Goal: Task Accomplishment & Management: Complete application form

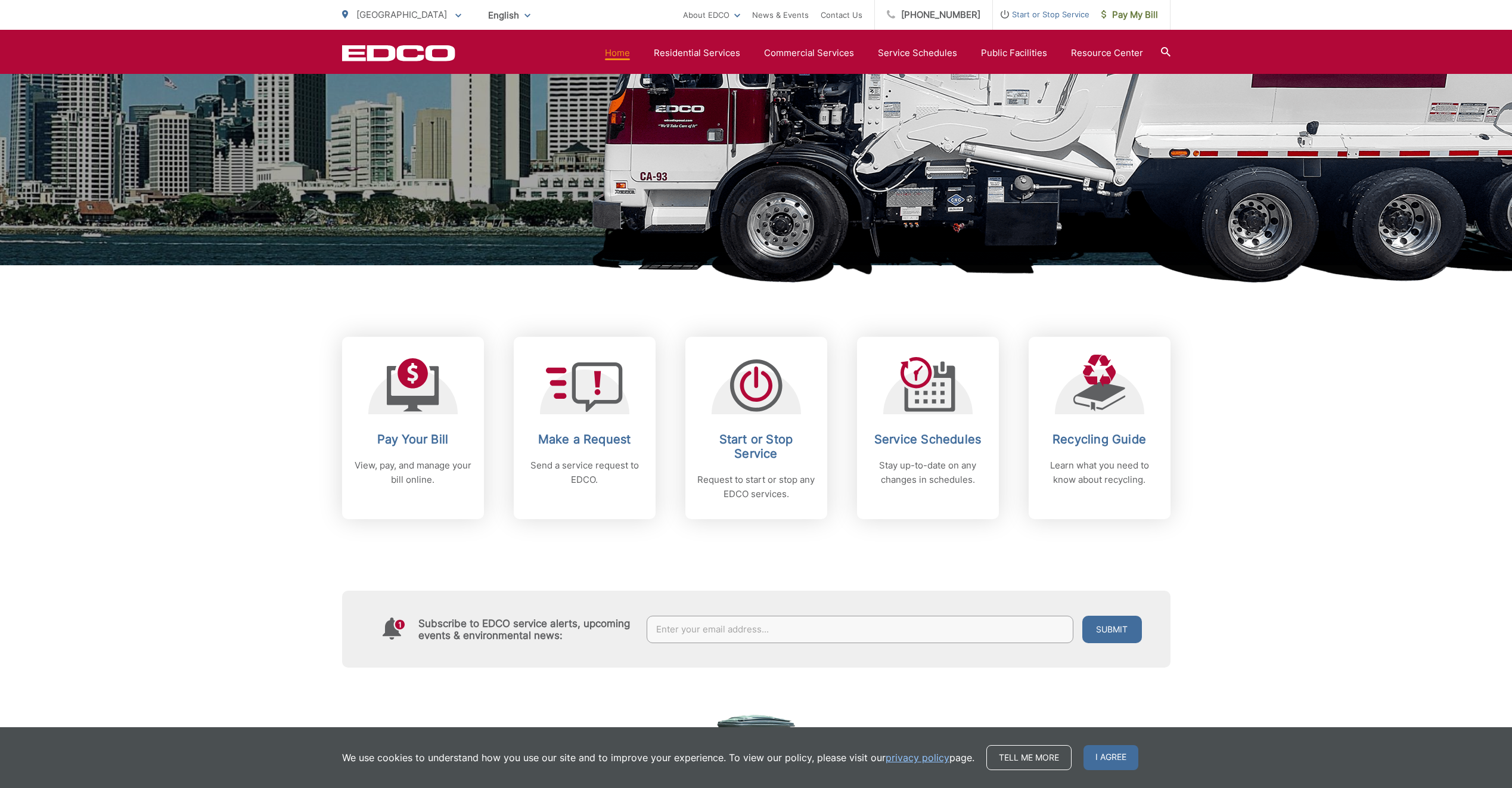
scroll to position [239, 0]
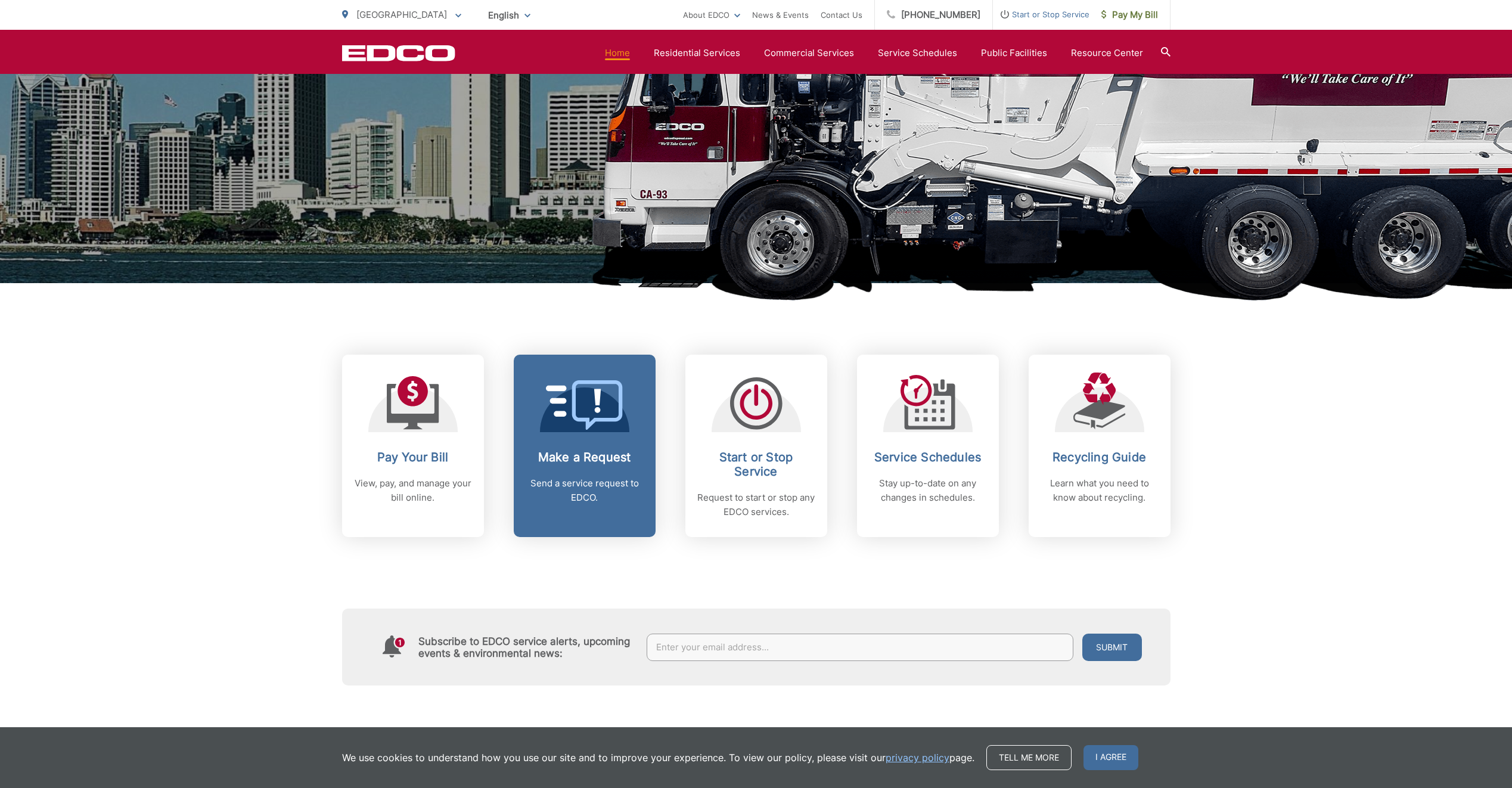
click at [595, 450] on h2 "Make a Request" at bounding box center [584, 457] width 118 height 15
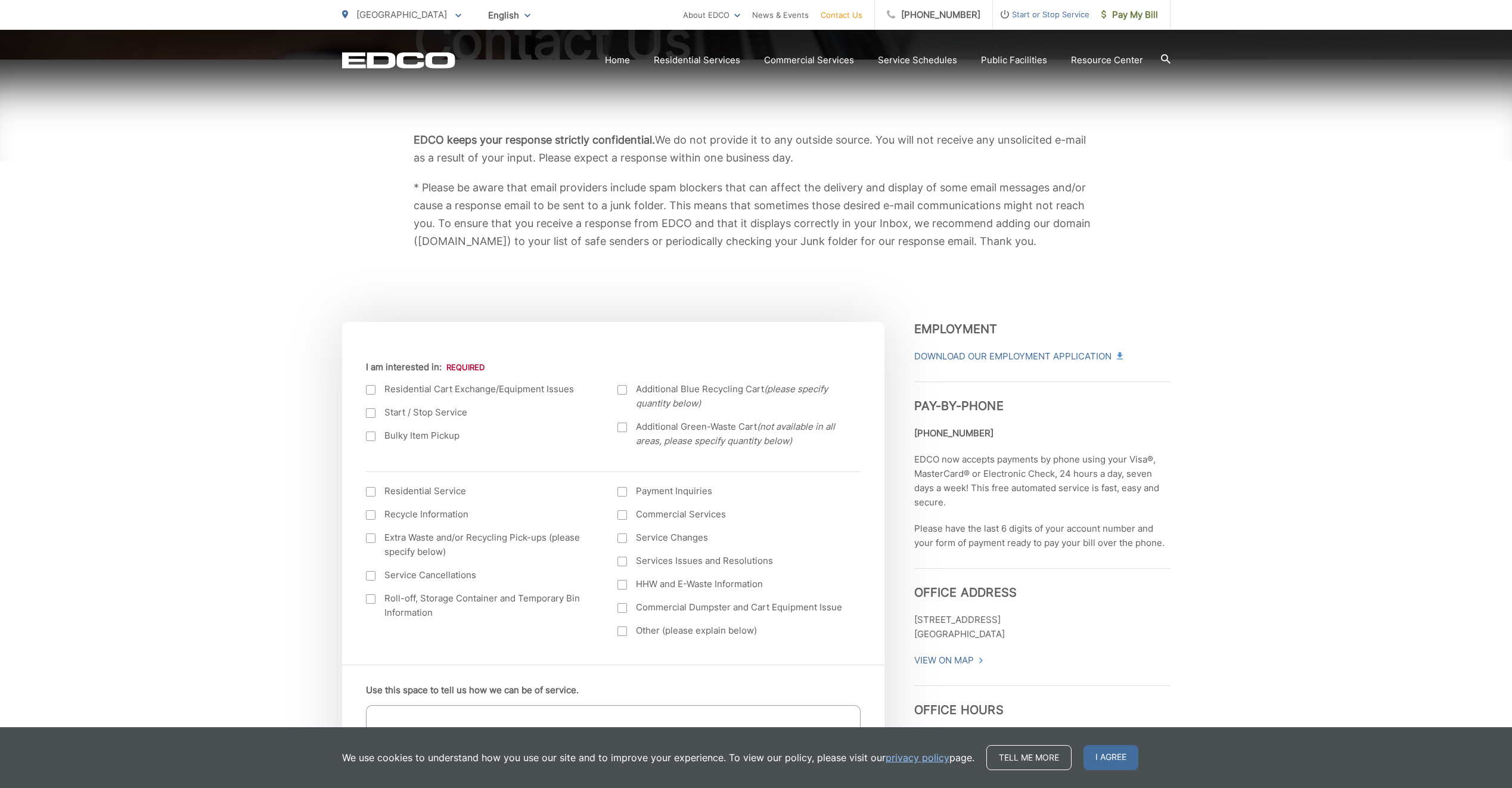
scroll to position [239, 0]
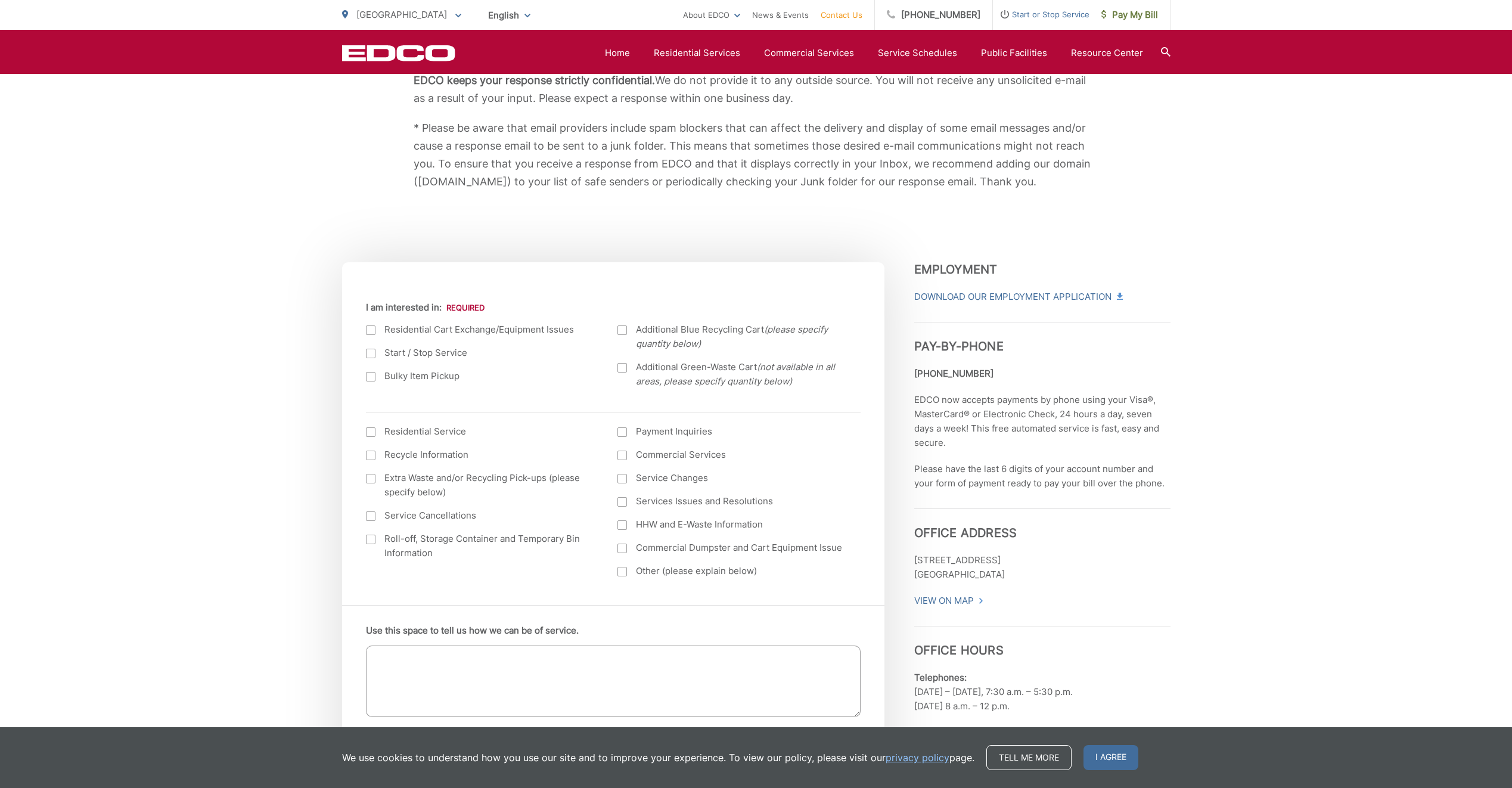
click at [371, 376] on div at bounding box center [370, 376] width 9 height 9
click at [0, 0] on input "Bulky Item Pickup" at bounding box center [0, 0] width 0 height 0
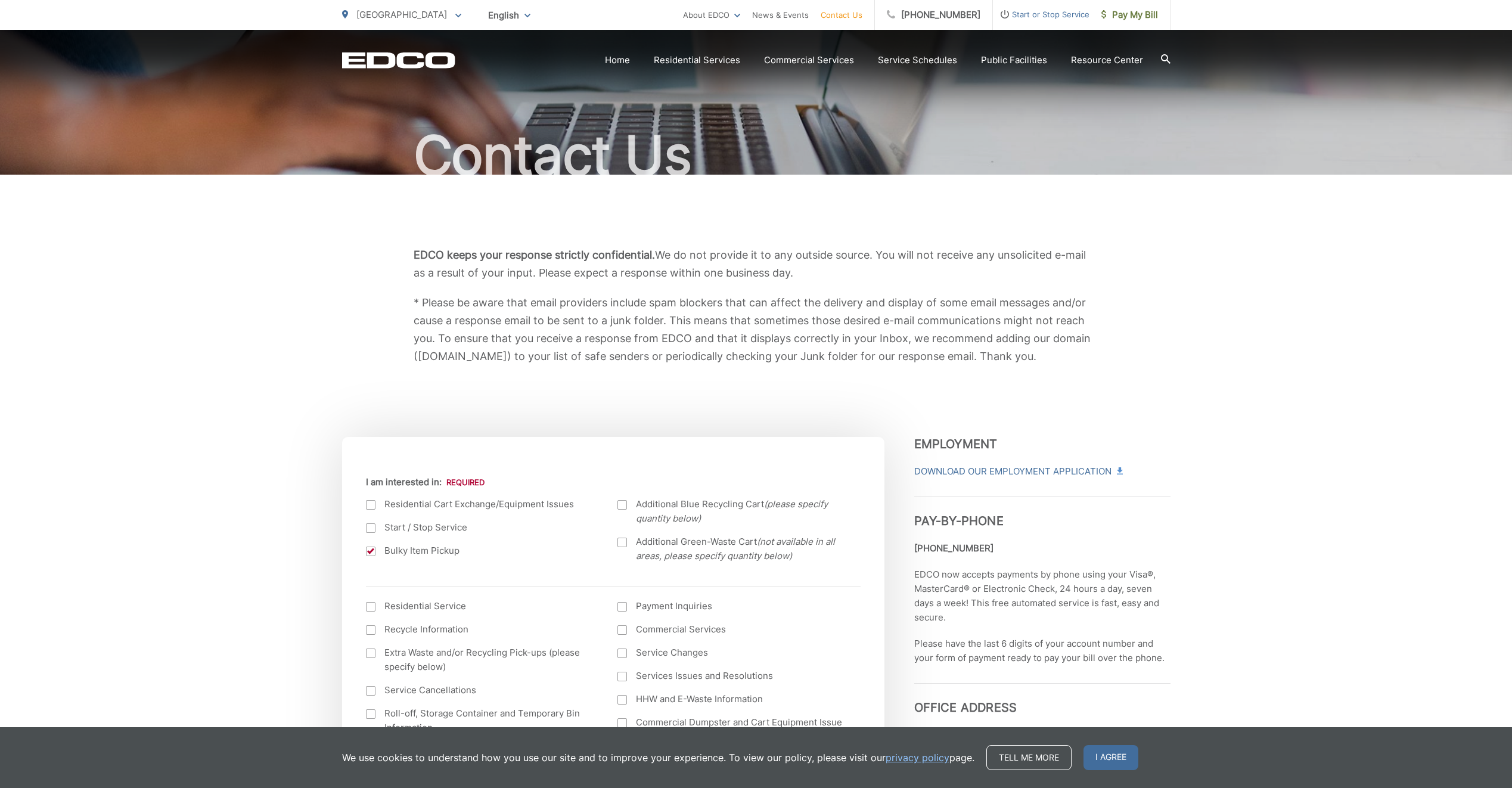
scroll to position [0, 0]
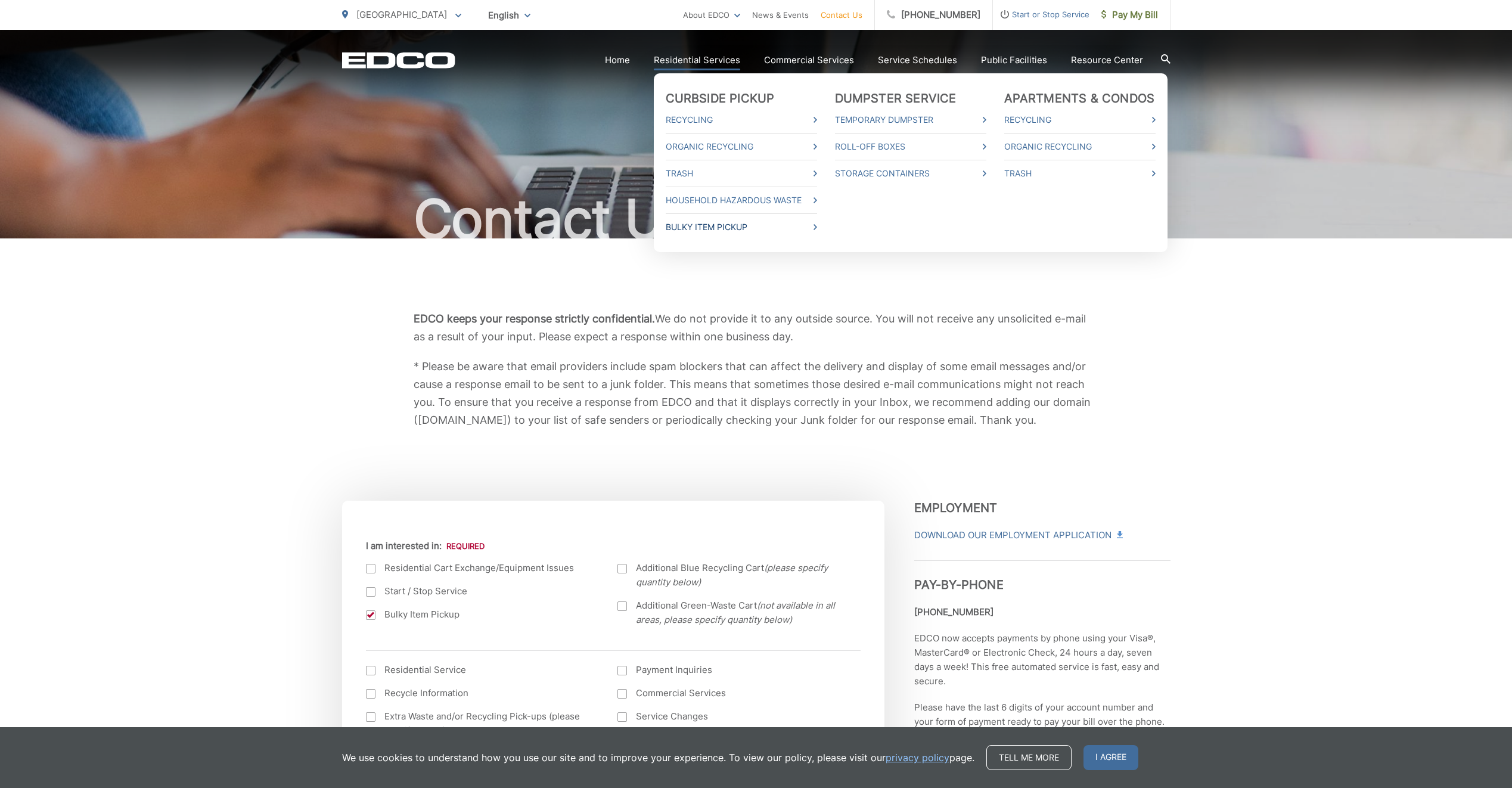
click at [685, 231] on link "Bulky Item Pickup" at bounding box center [741, 227] width 152 height 15
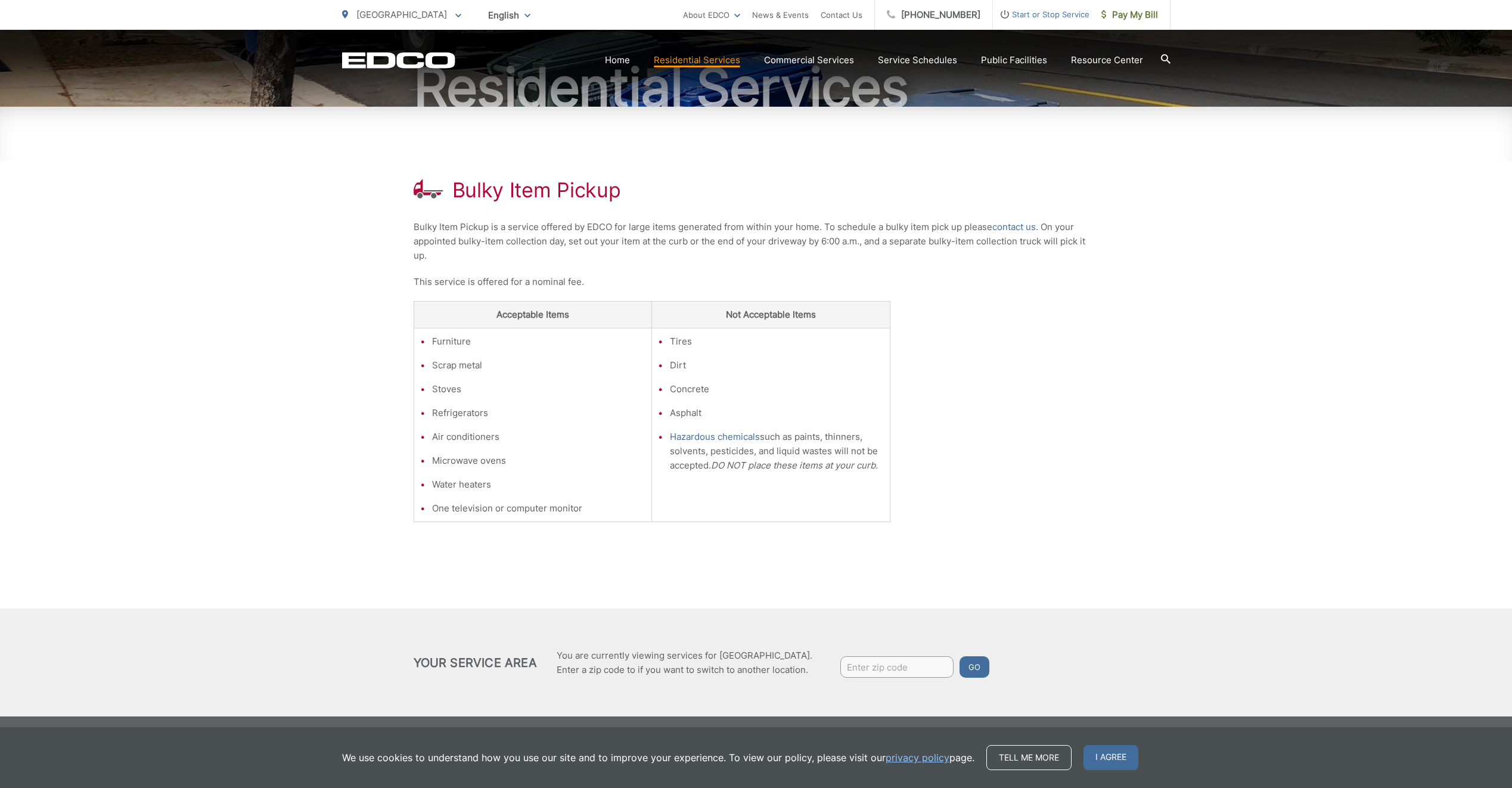
scroll to position [134, 0]
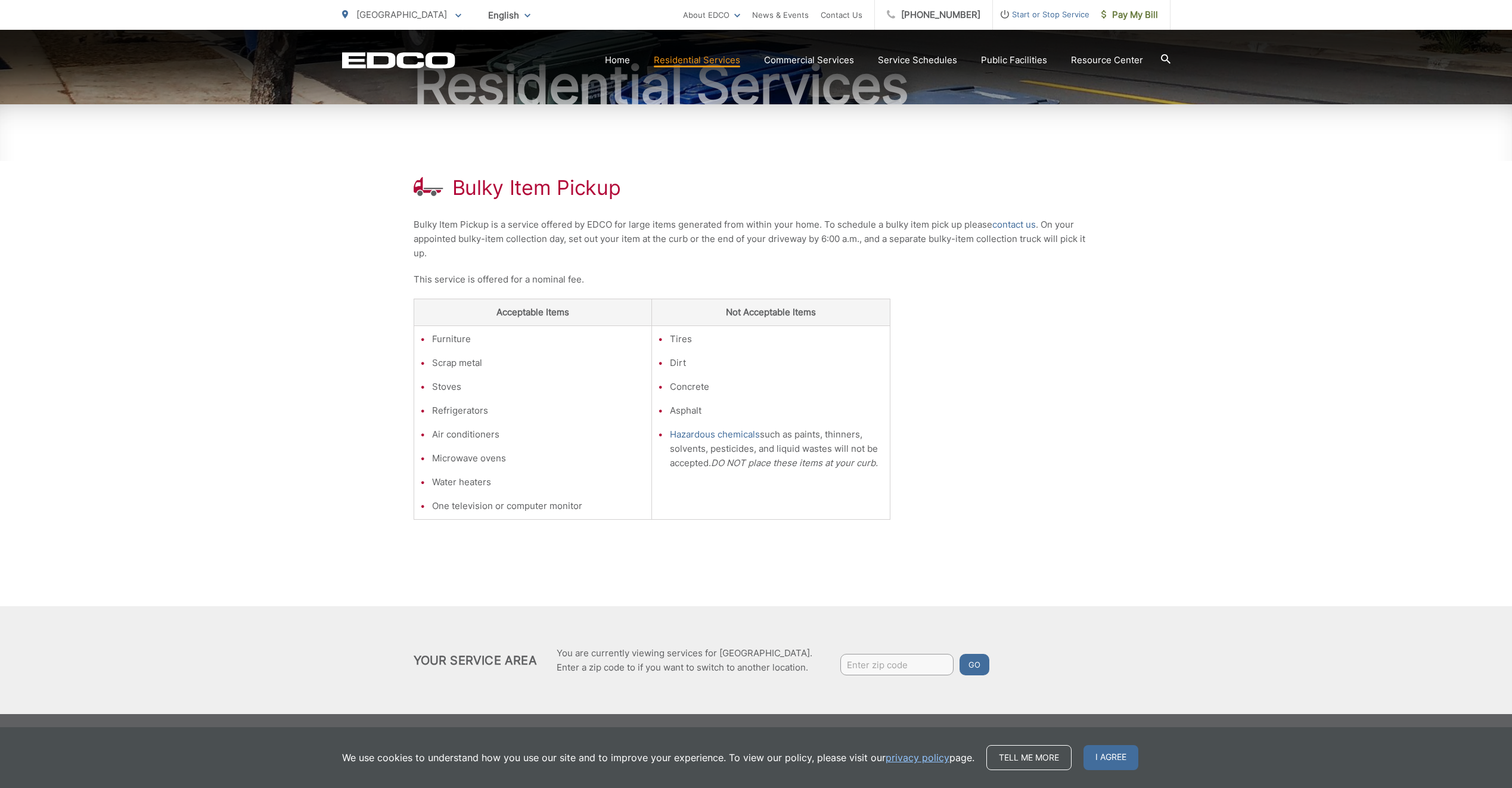
click at [851, 666] on input "Enter zip code" at bounding box center [897, 664] width 113 height 22
type input "91932"
click at [964, 666] on button "Go" at bounding box center [975, 664] width 30 height 22
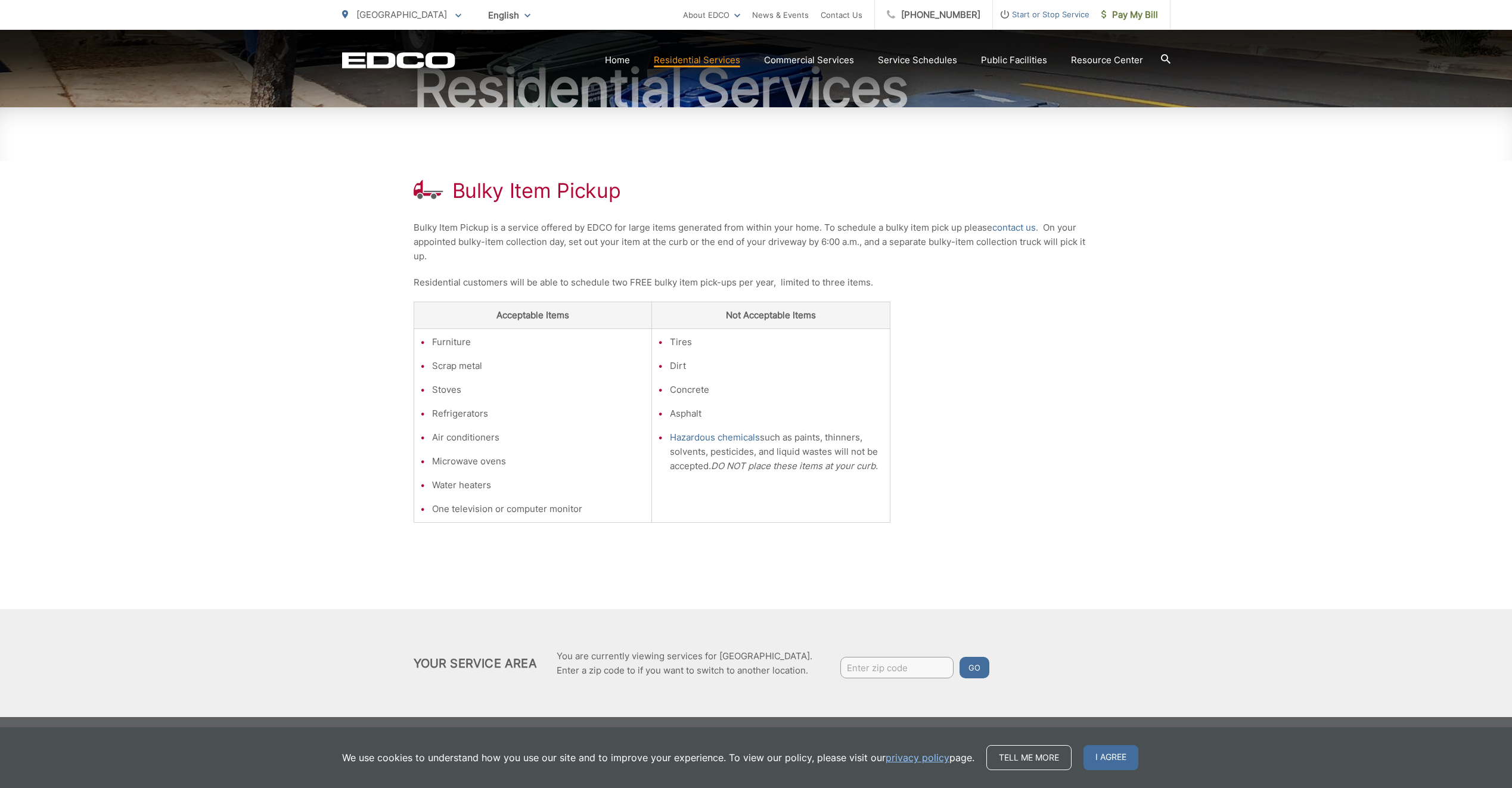
scroll to position [134, 0]
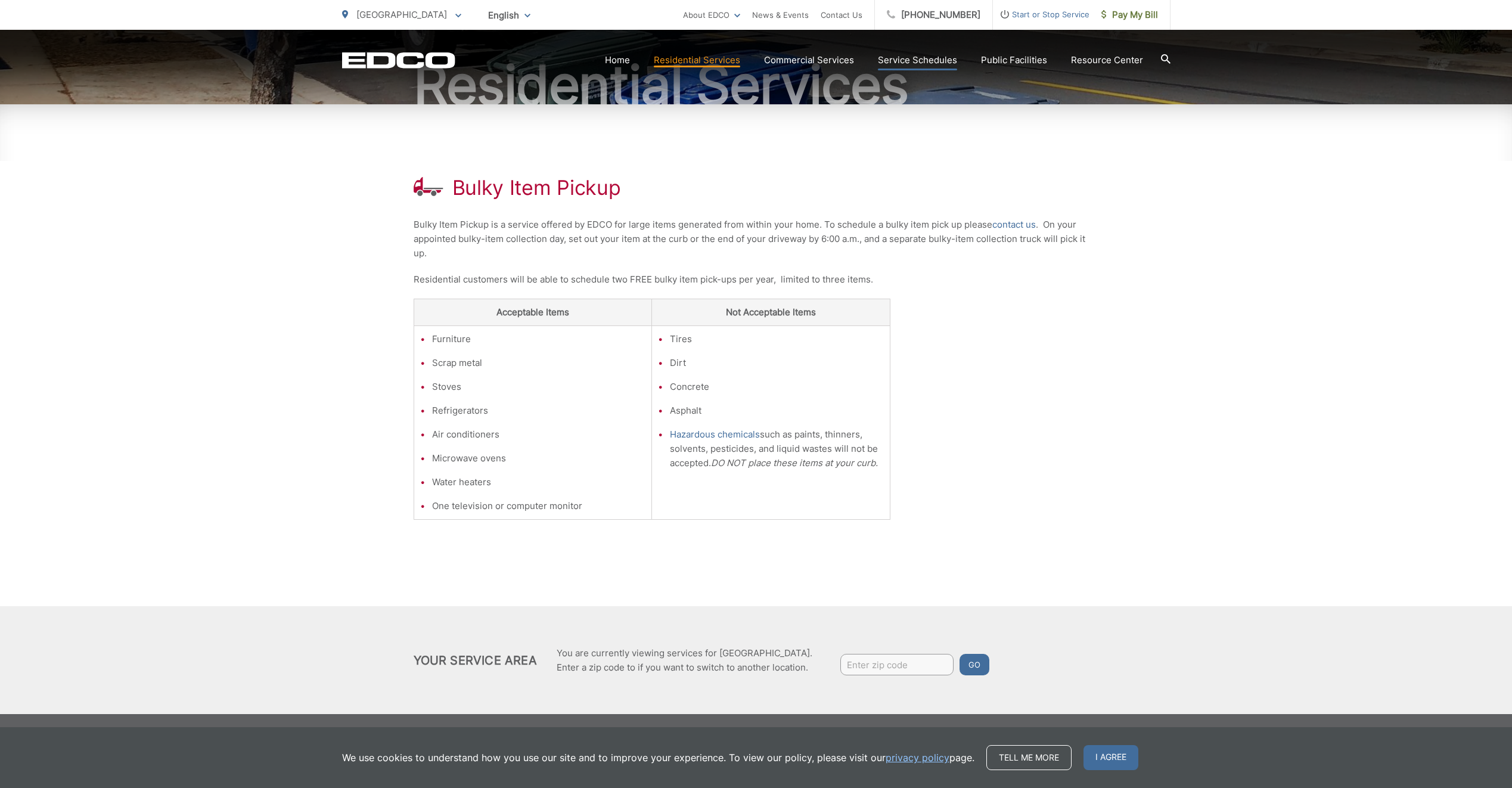
click at [922, 62] on link "Service Schedules" at bounding box center [918, 60] width 79 height 15
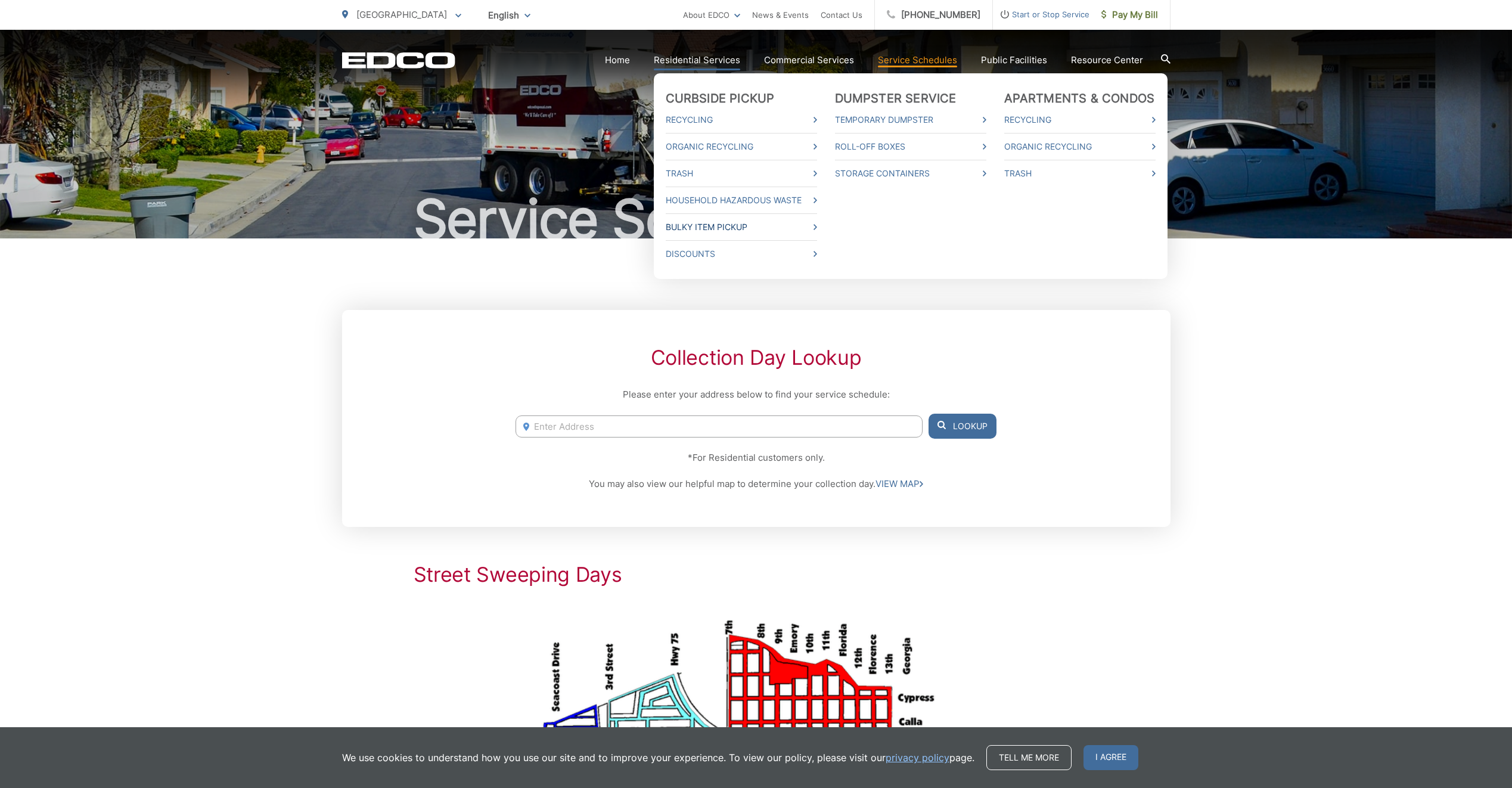
click at [706, 225] on link "Bulky Item Pickup" at bounding box center [741, 227] width 152 height 15
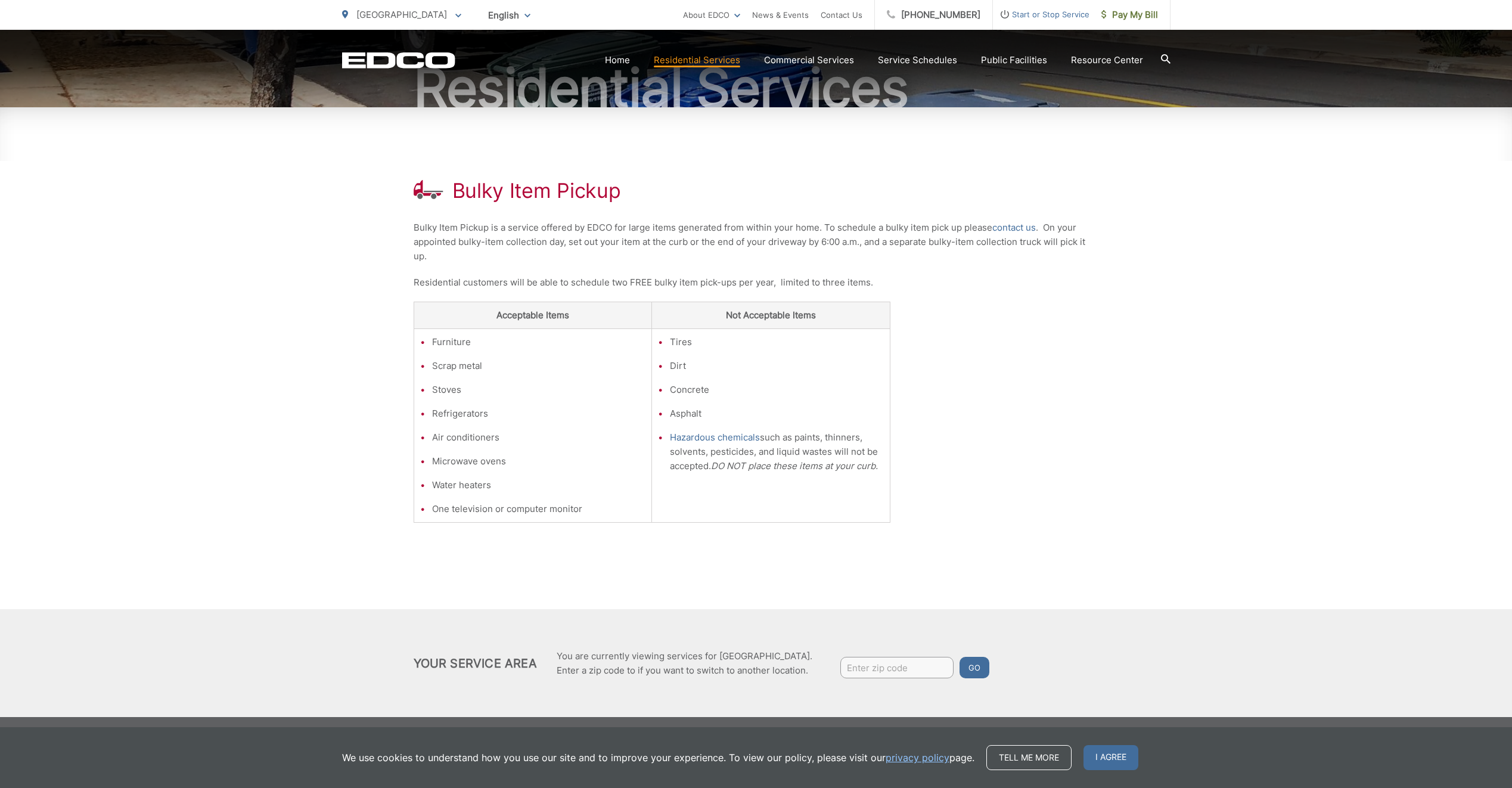
scroll to position [134, 0]
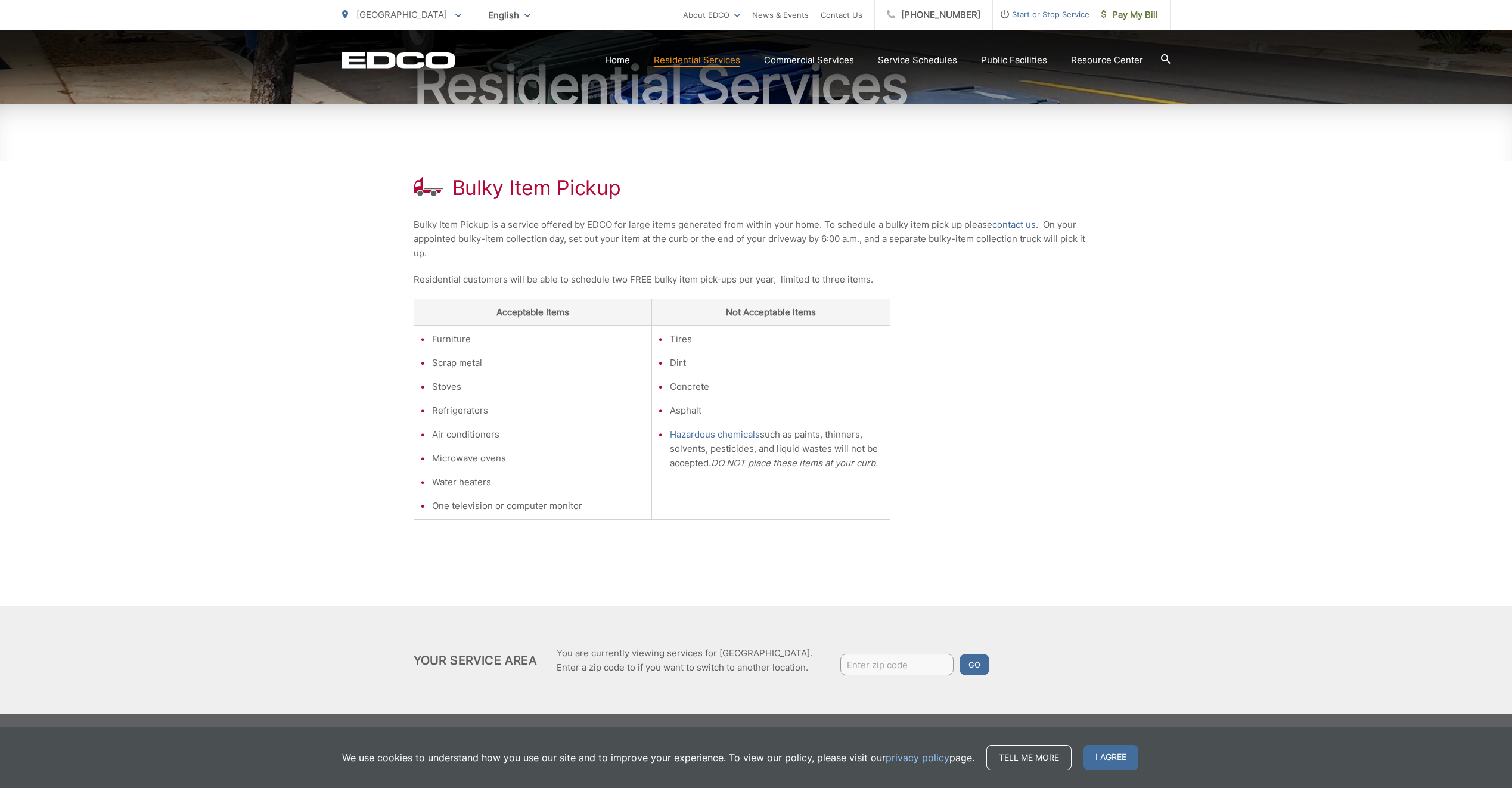
click at [499, 344] on li "Furniture" at bounding box center [539, 339] width 214 height 15
click at [625, 60] on link "Home" at bounding box center [617, 60] width 25 height 15
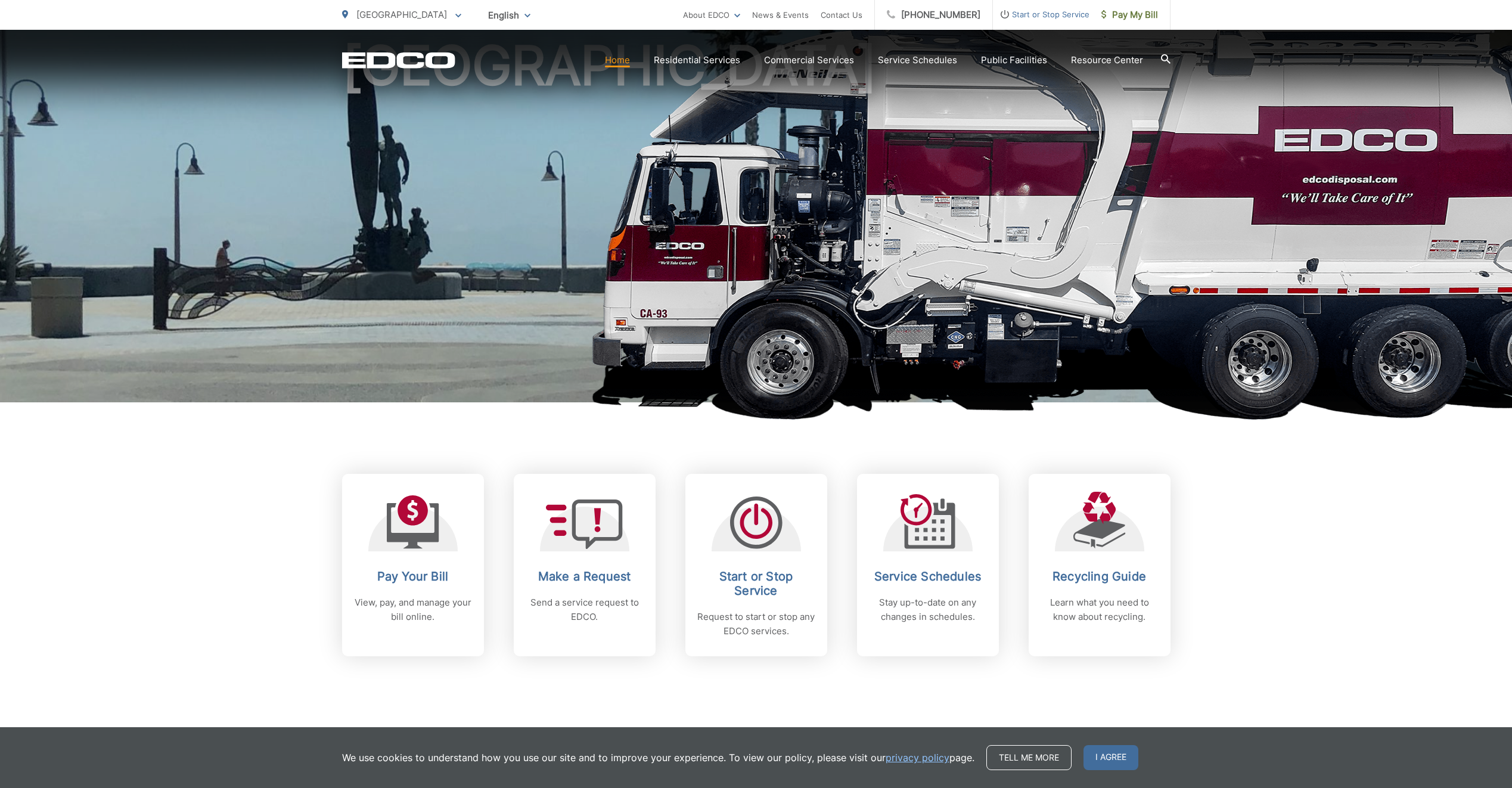
scroll to position [239, 0]
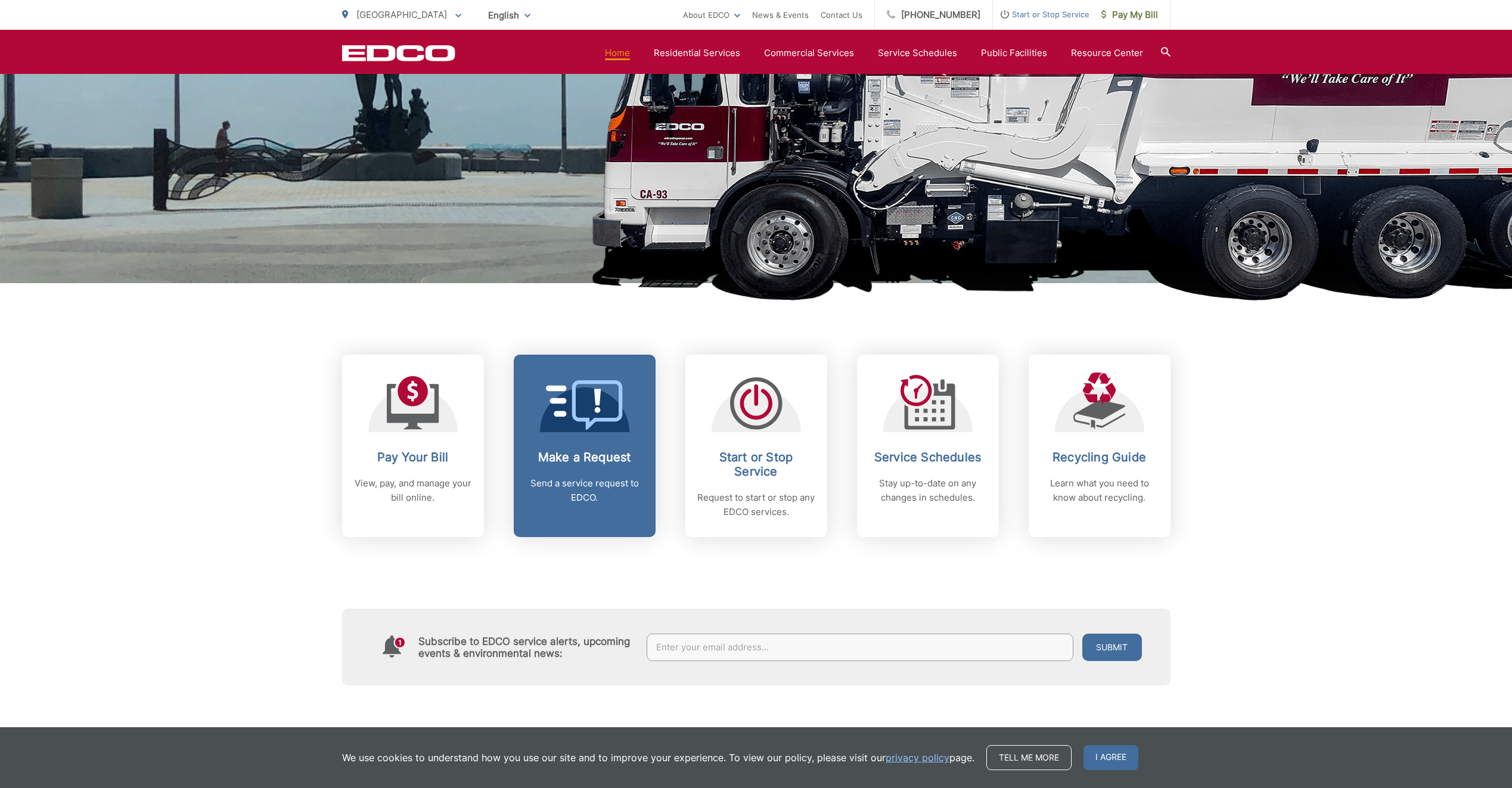
click at [574, 432] on link "Make a Request Send a service request to EDCO." at bounding box center [584, 446] width 142 height 182
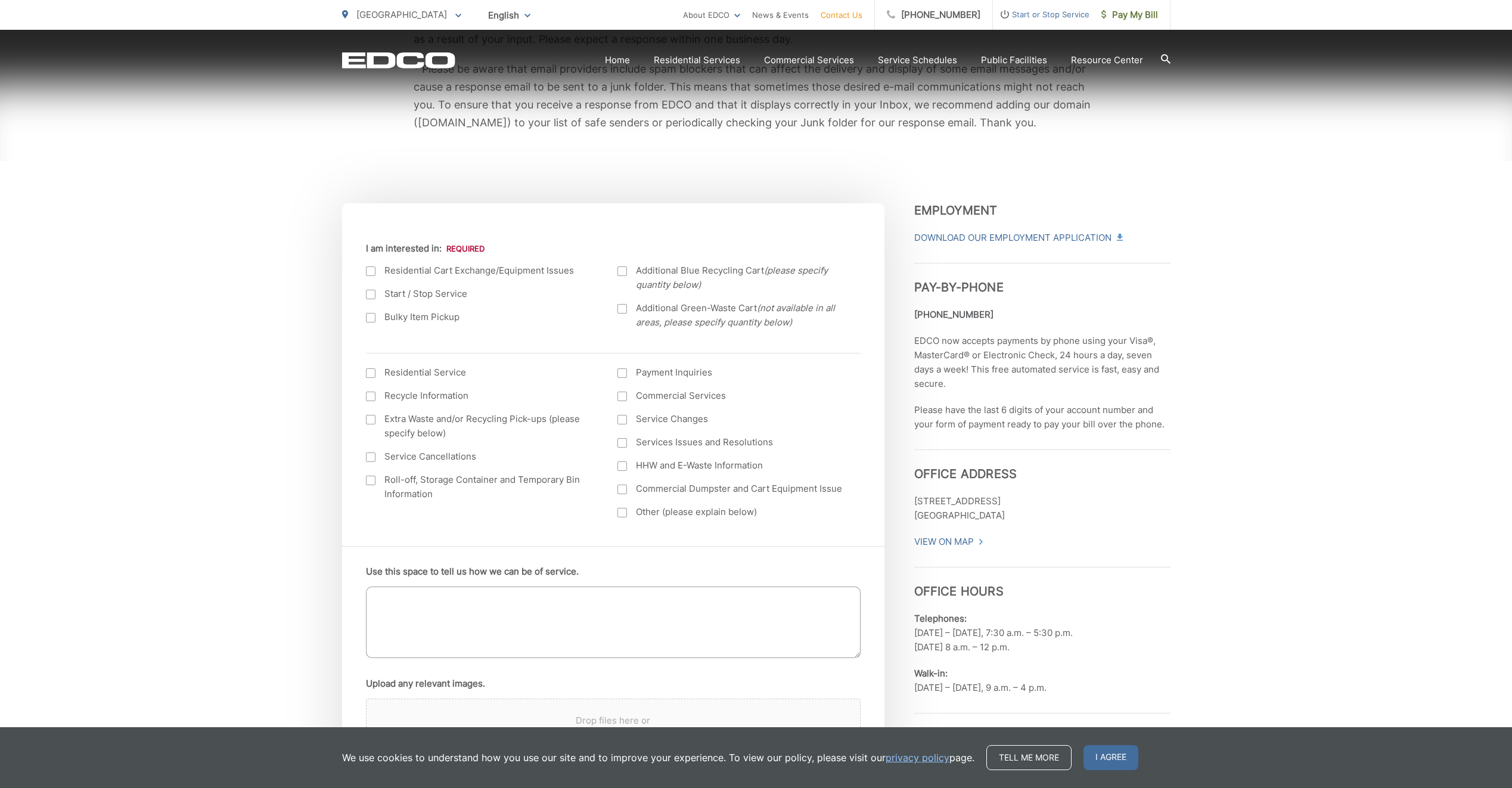
scroll to position [298, 0]
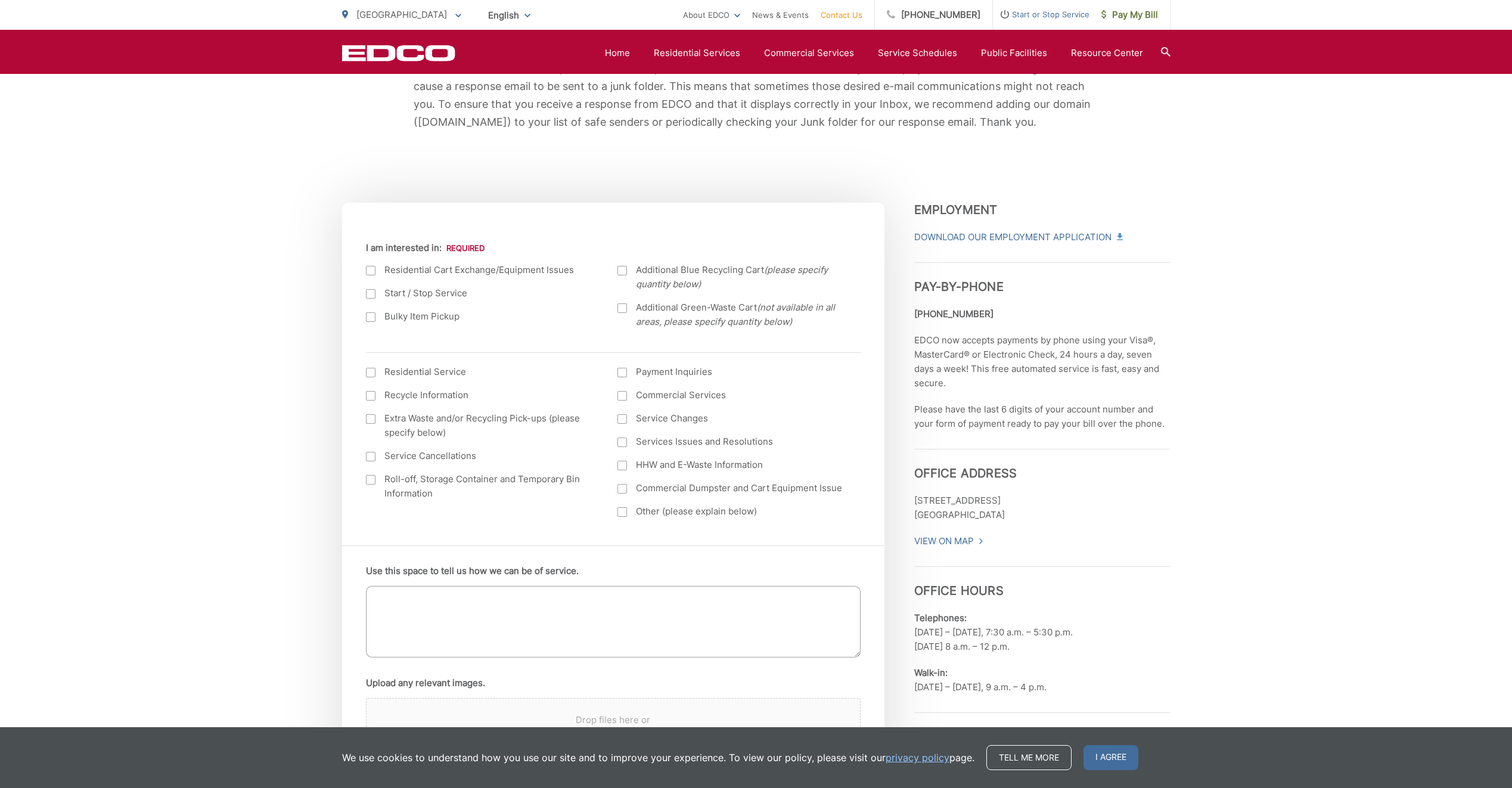
click at [371, 314] on div at bounding box center [370, 317] width 9 height 9
click at [0, 0] on input "Bulky Item Pickup" at bounding box center [0, 0] width 0 height 0
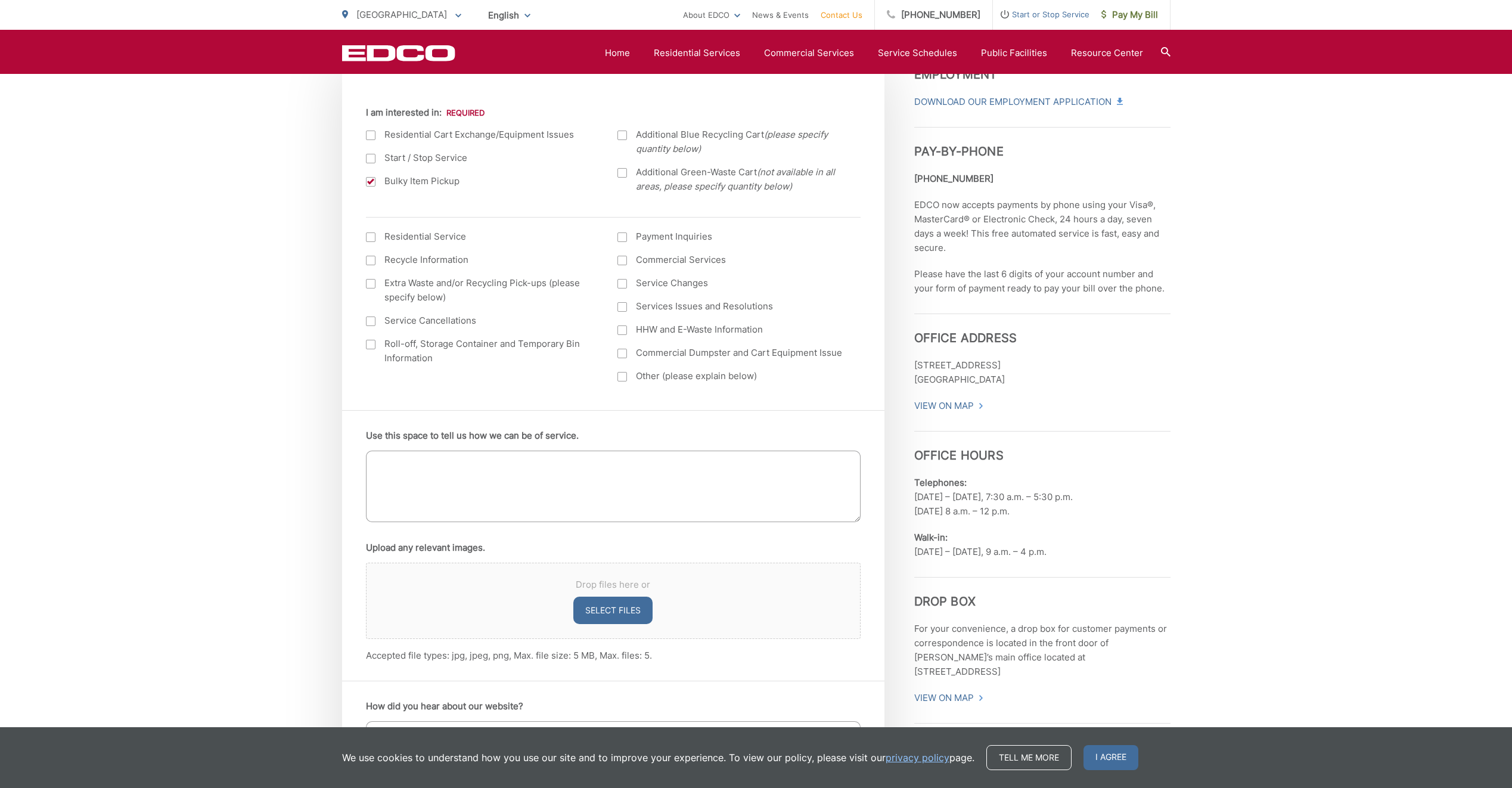
scroll to position [417, 0]
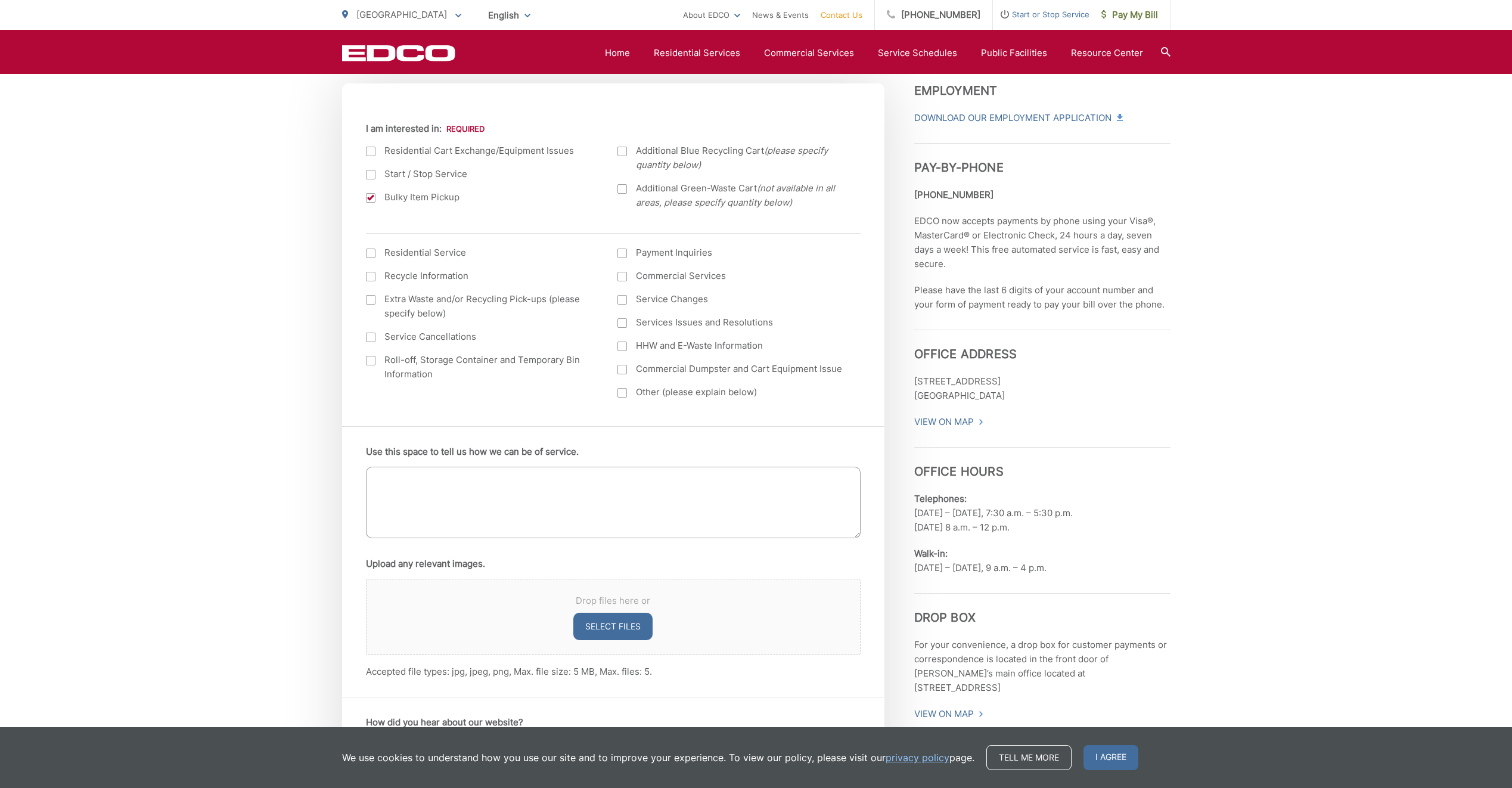
click at [400, 480] on textarea "Use this space to tell us how we can be of service." at bounding box center [613, 502] width 495 height 72
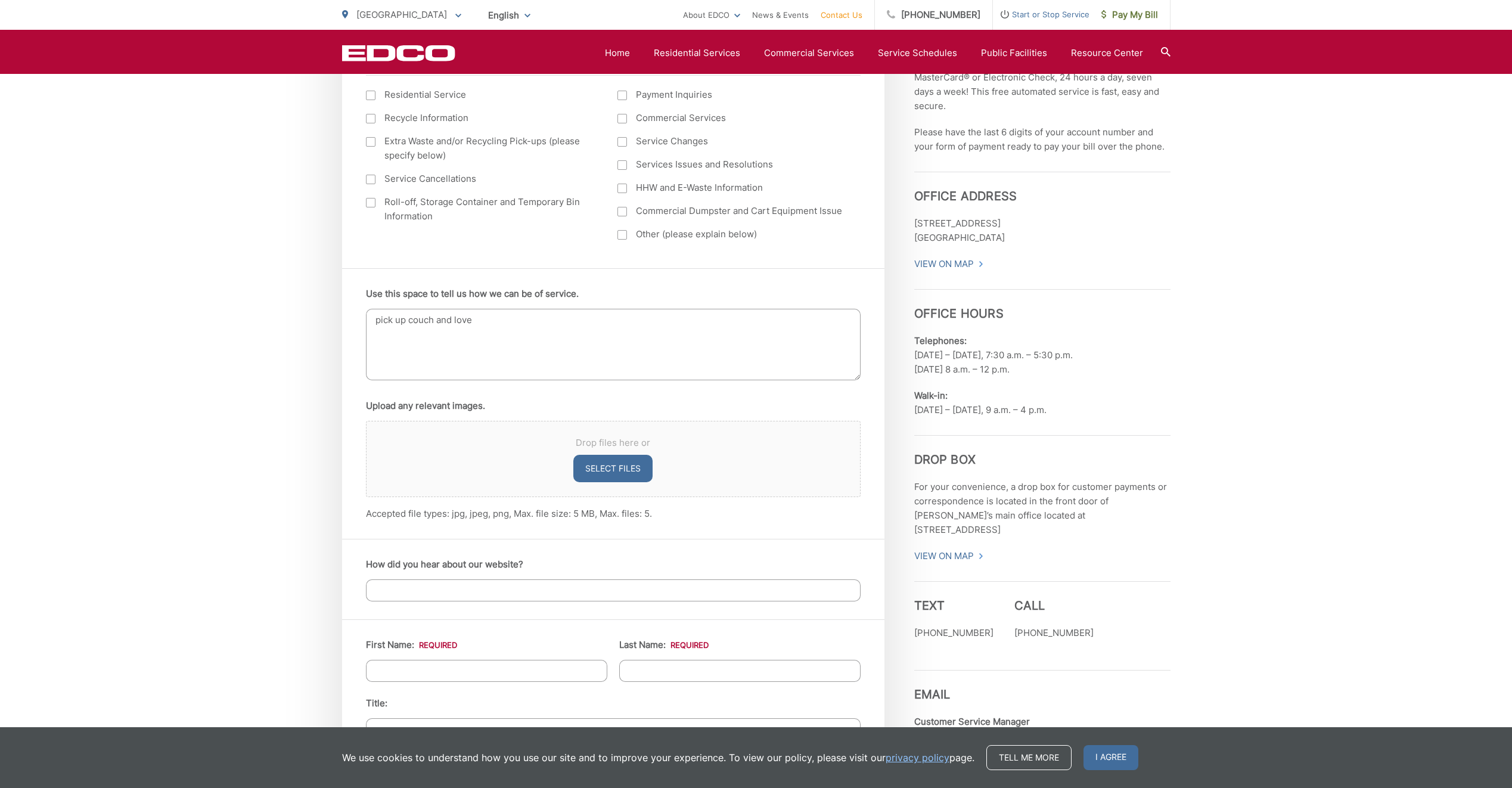
scroll to position [596, 0]
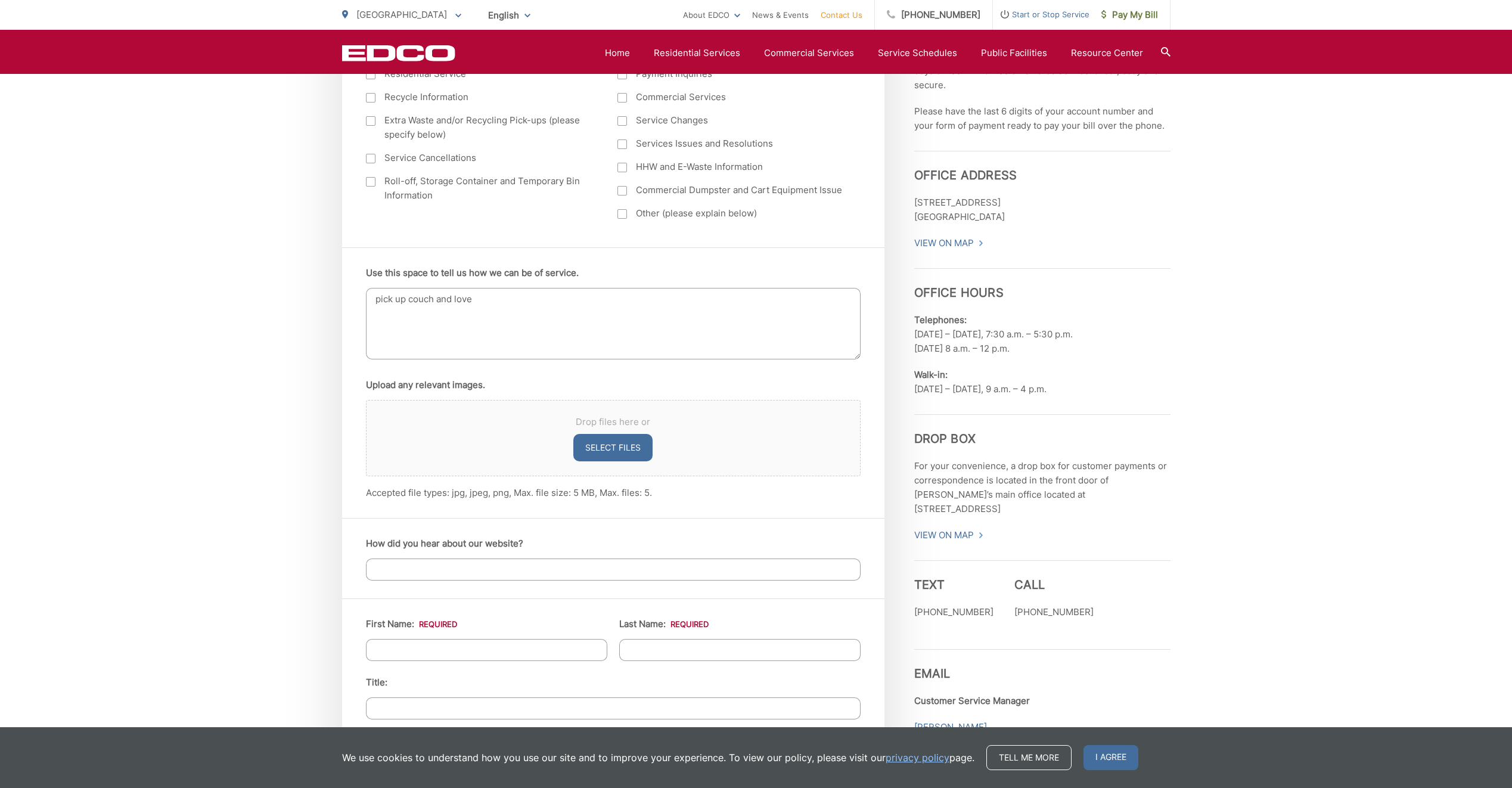
type textarea "pick up couch and love"
click at [384, 647] on input "First Name: *" at bounding box center [487, 649] width 242 height 22
type input "Ramiro"
type input "Banner"
type input "318 Dahlia Avenue"
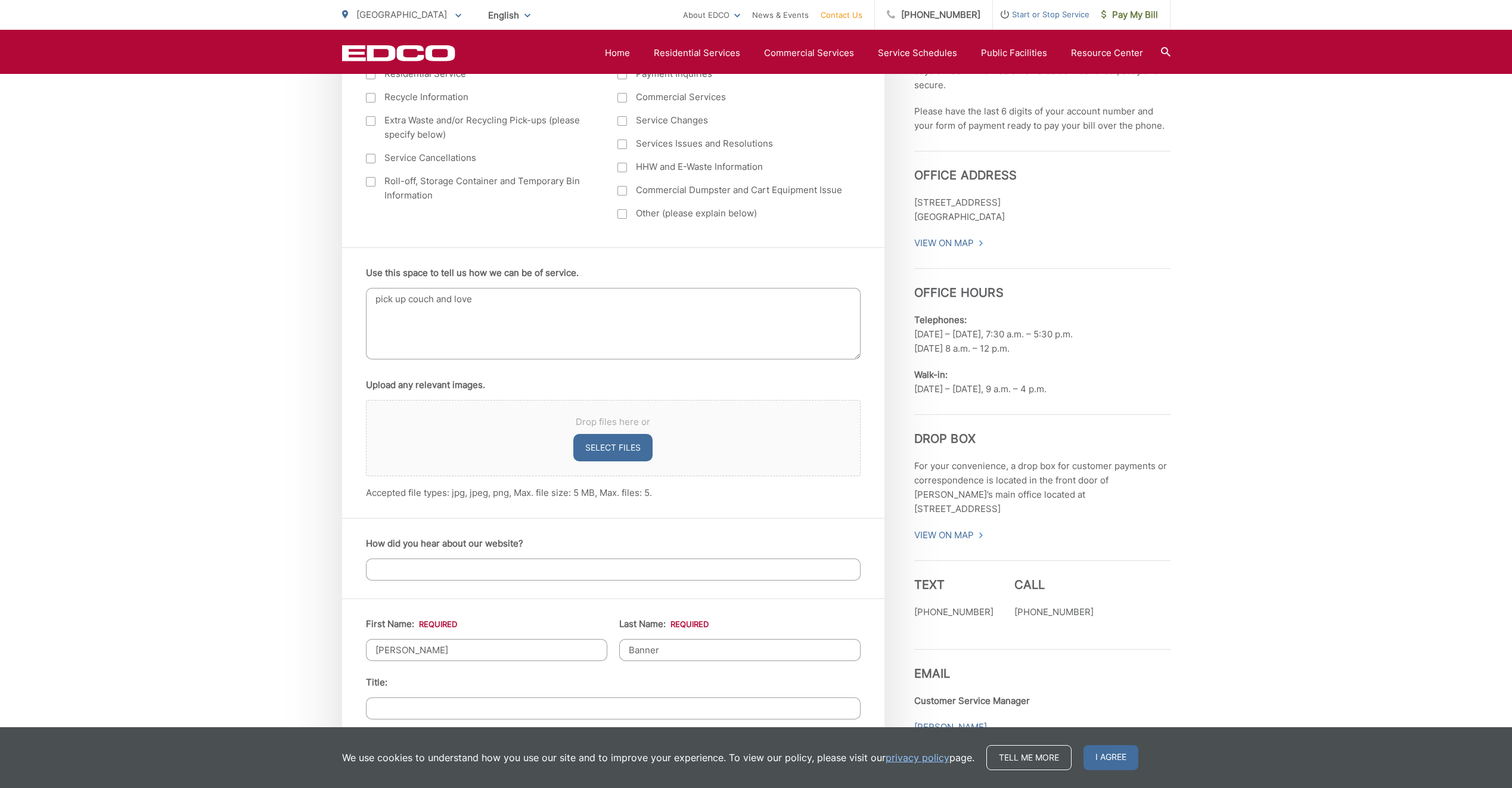
type input "Impe"
type input "91932"
type input "(619) 779-1413"
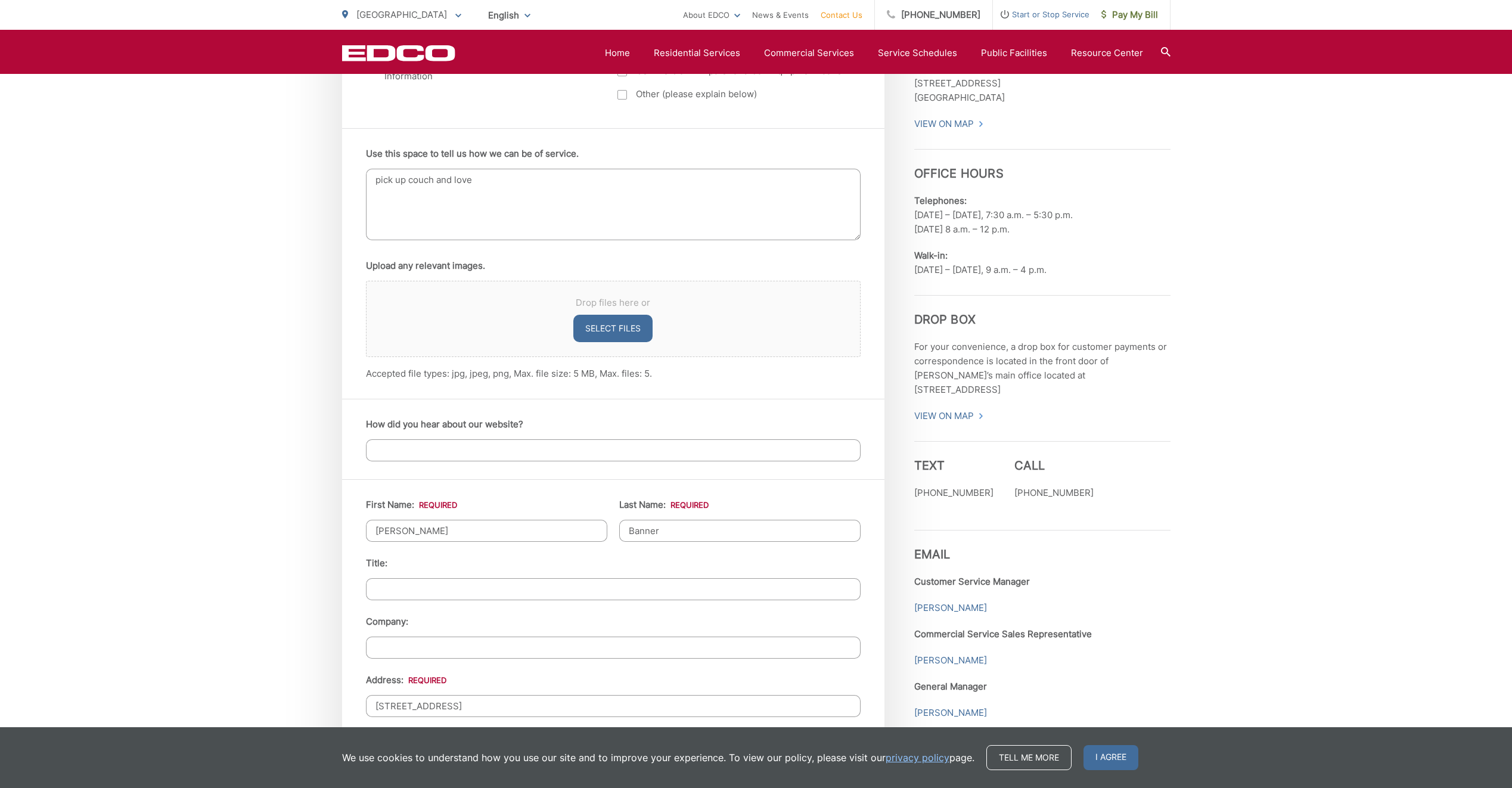
scroll to position [775, 0]
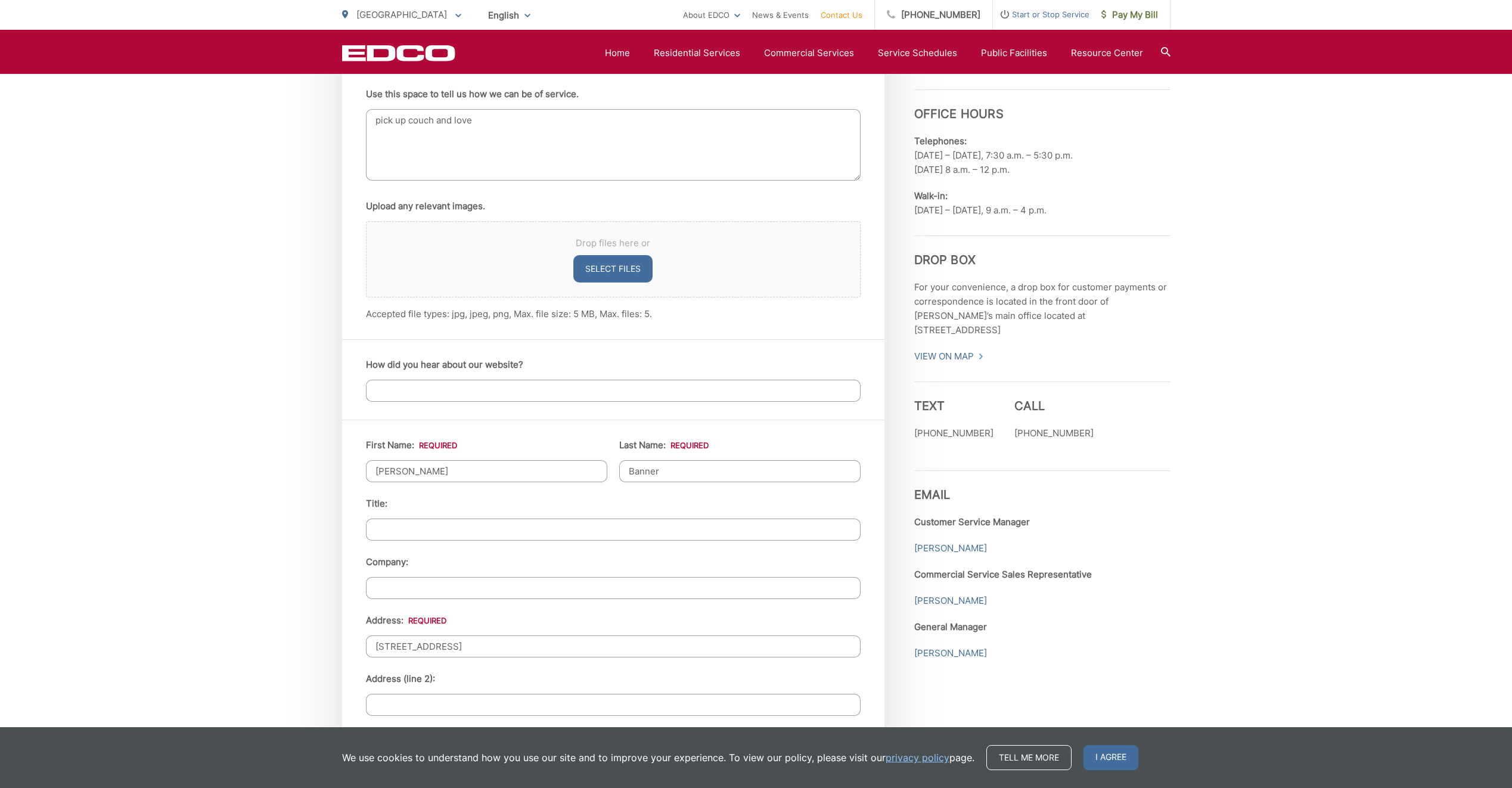
click at [406, 391] on input "How did you hear about our website?" at bounding box center [613, 390] width 495 height 22
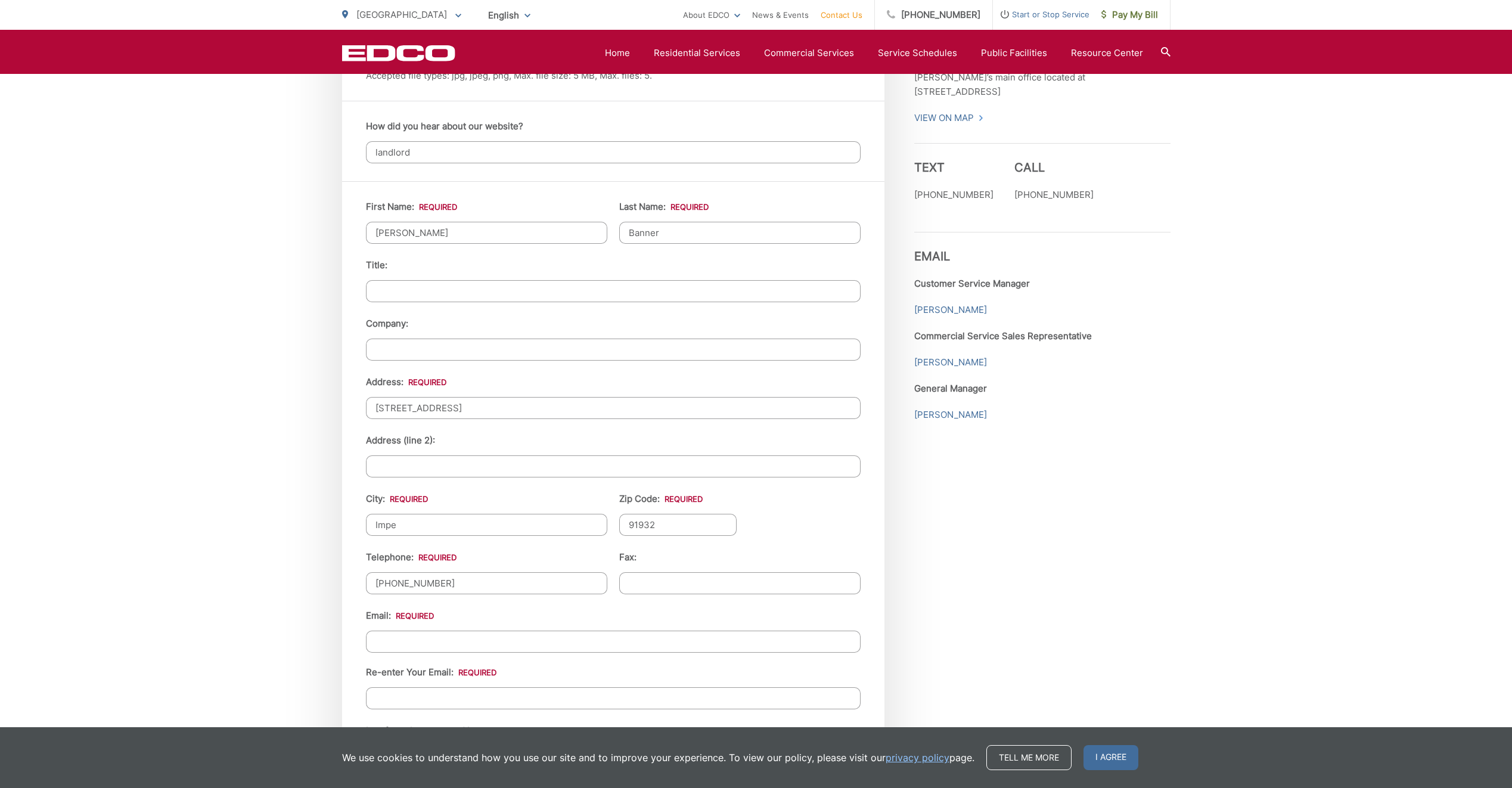
scroll to position [1073, 0]
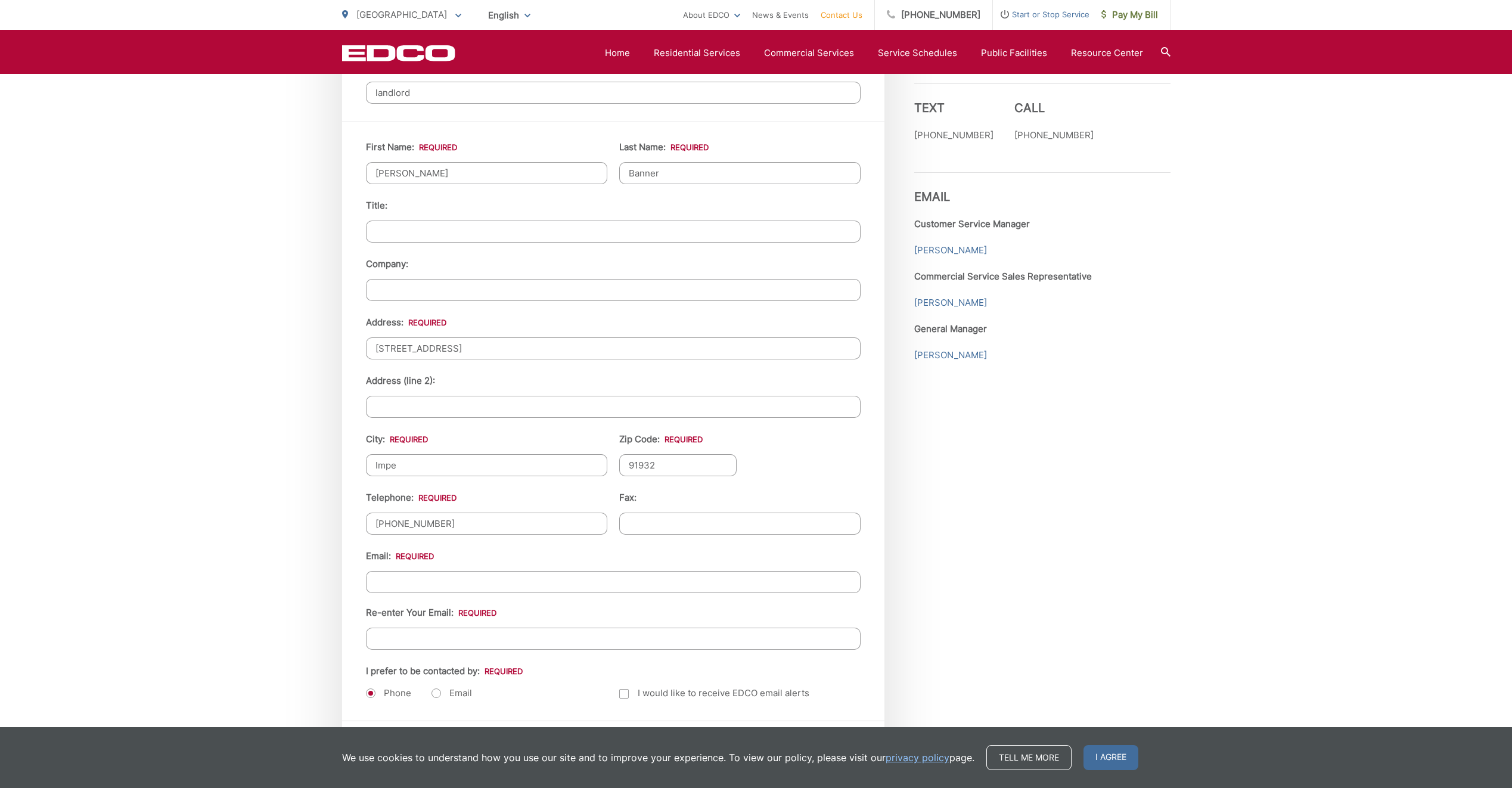
type input "landlord"
click at [401, 464] on input "Impe" at bounding box center [487, 465] width 242 height 22
click at [427, 466] on input "Imperial" at bounding box center [487, 465] width 242 height 22
type input "Imperial beach"
click at [434, 583] on input "Email *" at bounding box center [613, 582] width 495 height 22
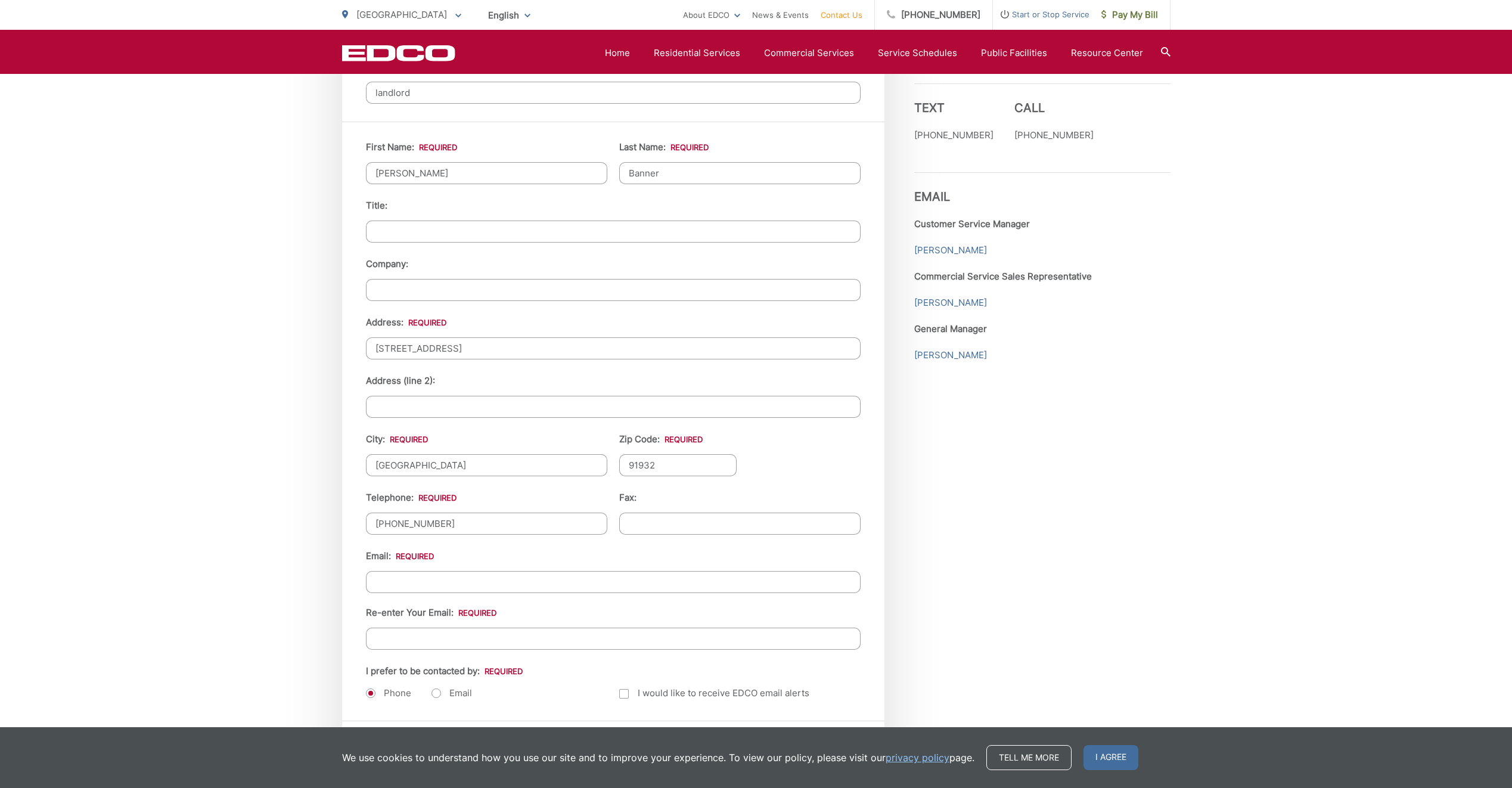
type input "rbanner169@gmail.com"
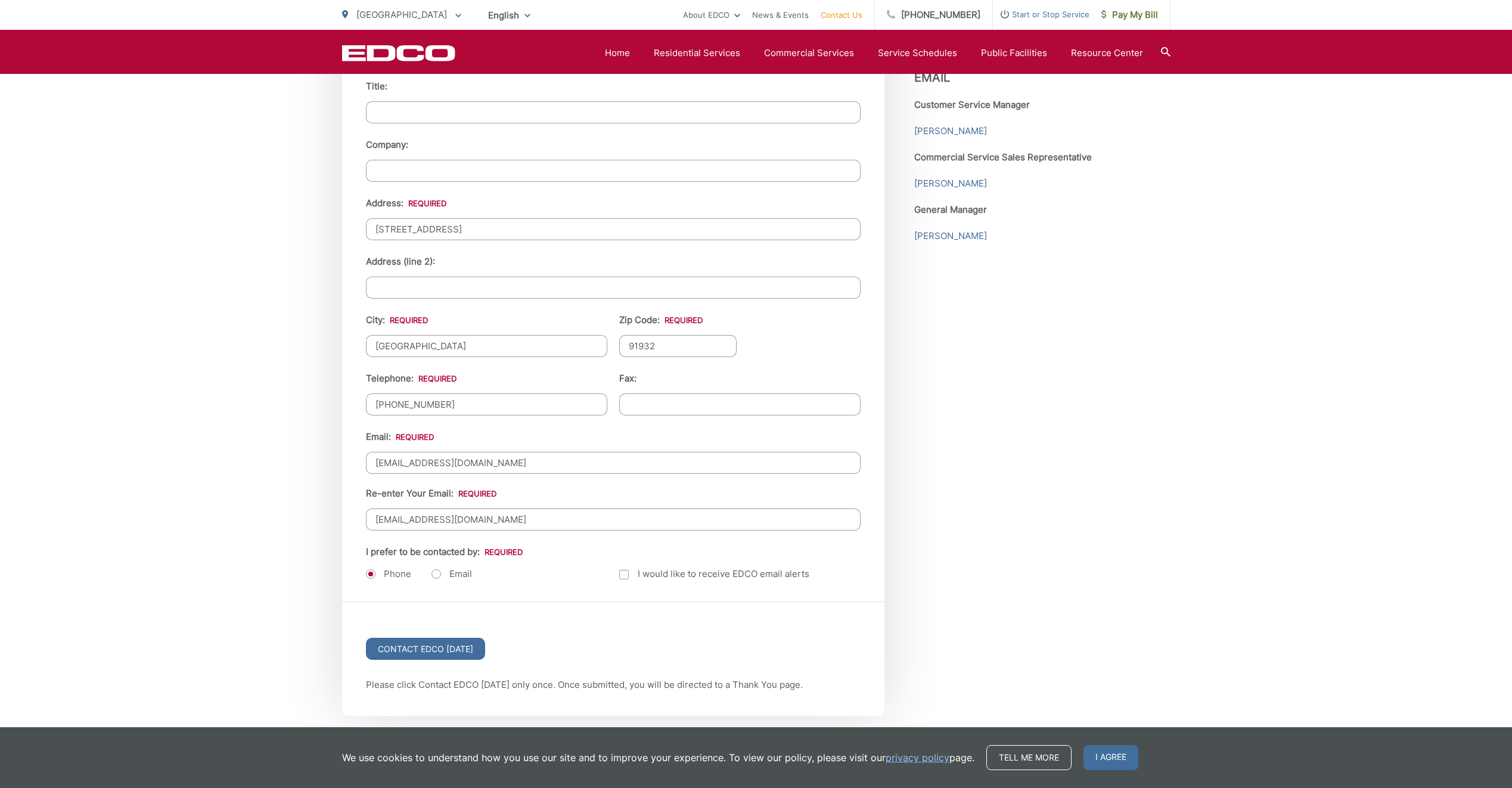
scroll to position [1251, 0]
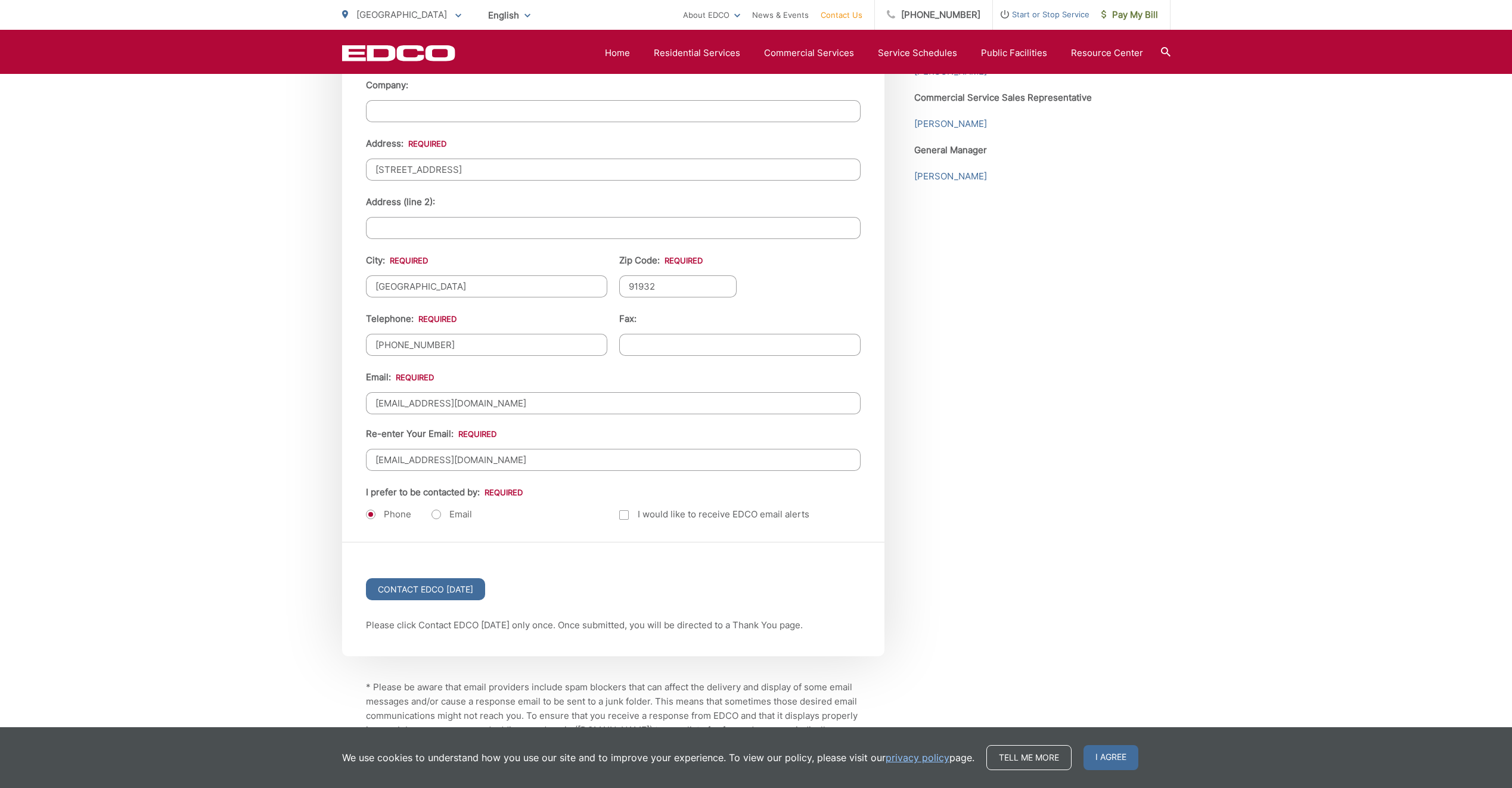
click at [434, 513] on label "Email" at bounding box center [452, 514] width 41 height 12
radio input "true"
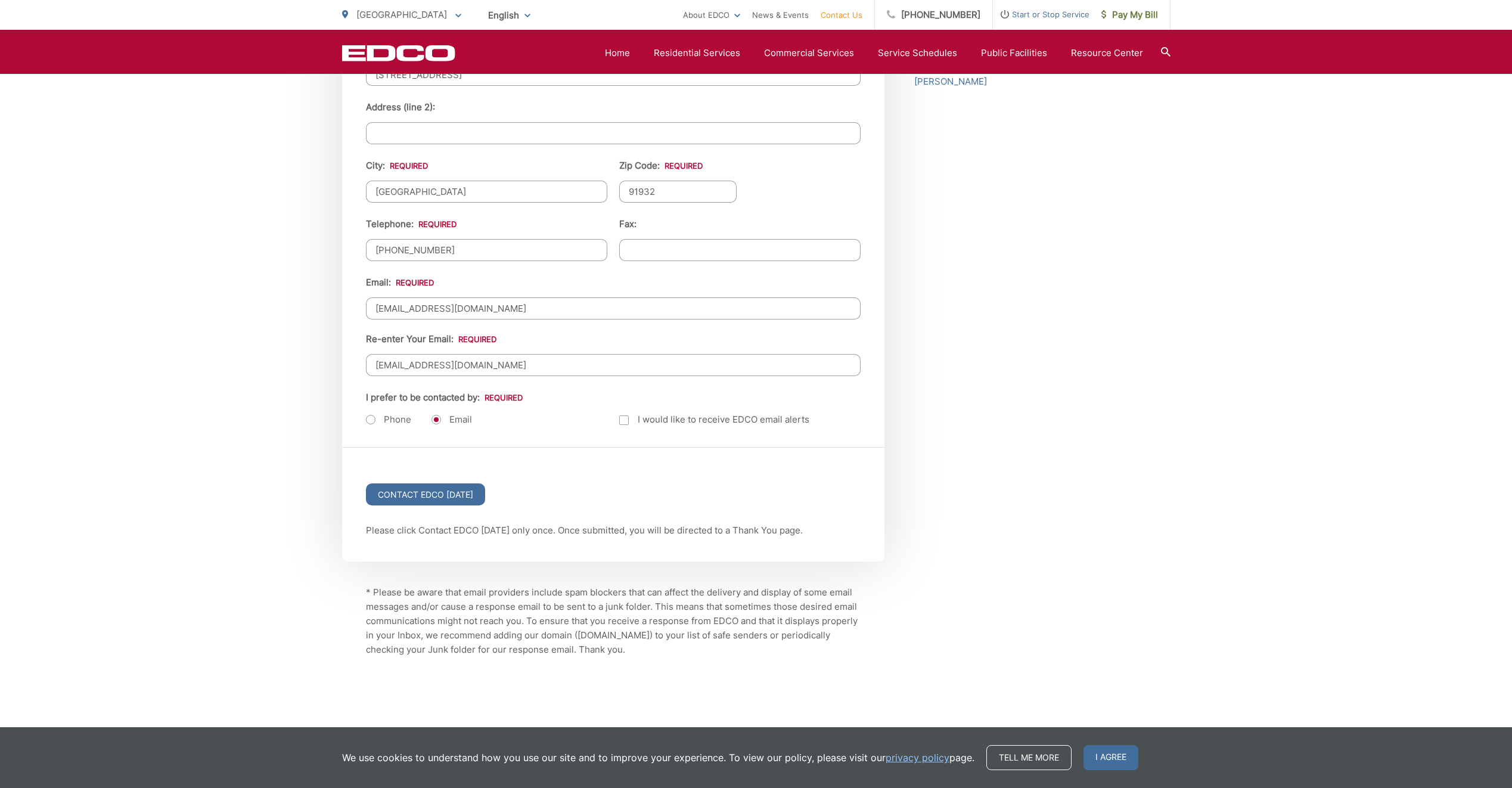
scroll to position [1361, 0]
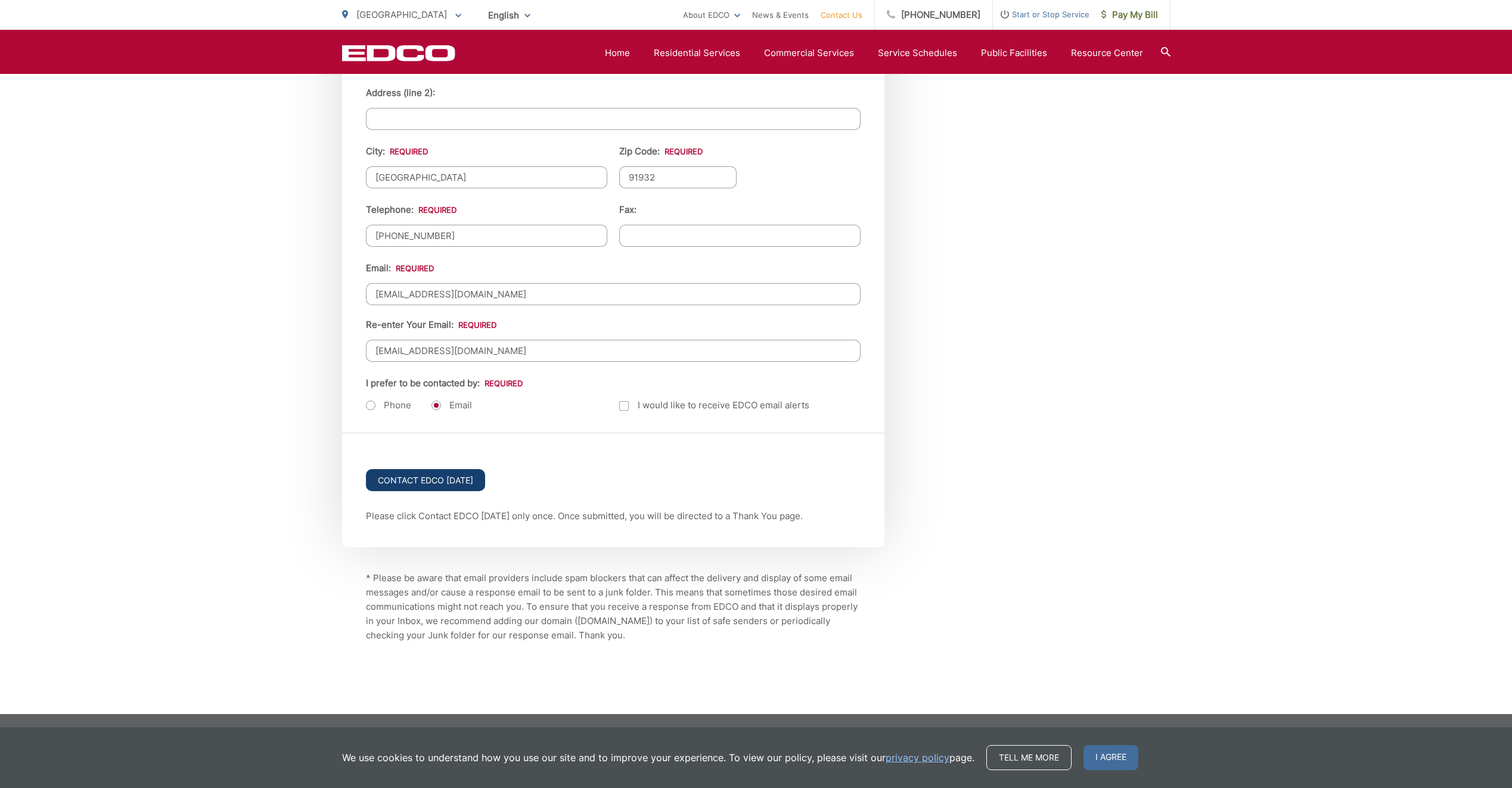
click at [453, 477] on input "Contact EDCO Today" at bounding box center [425, 479] width 119 height 22
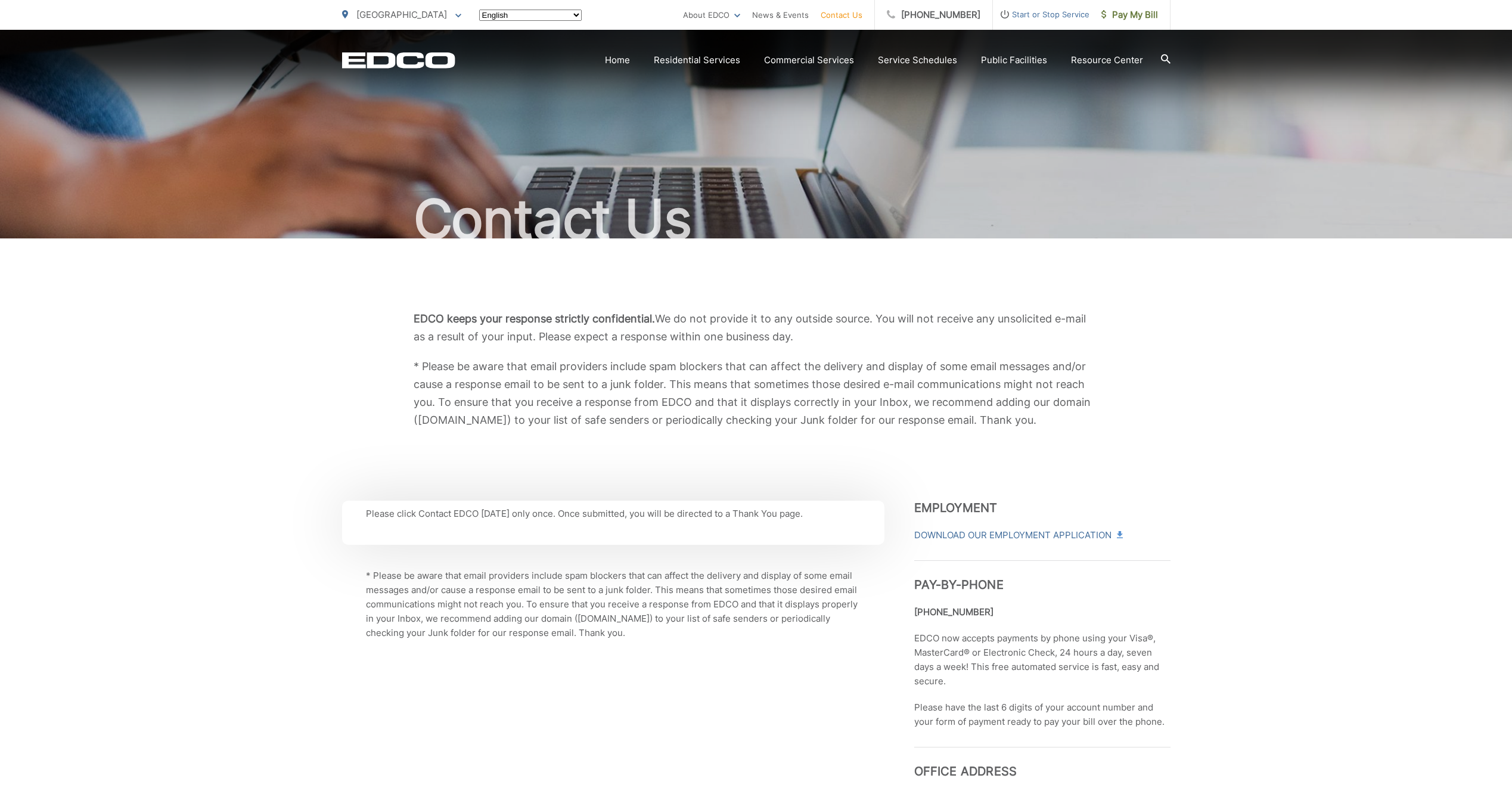
scroll to position [778, 0]
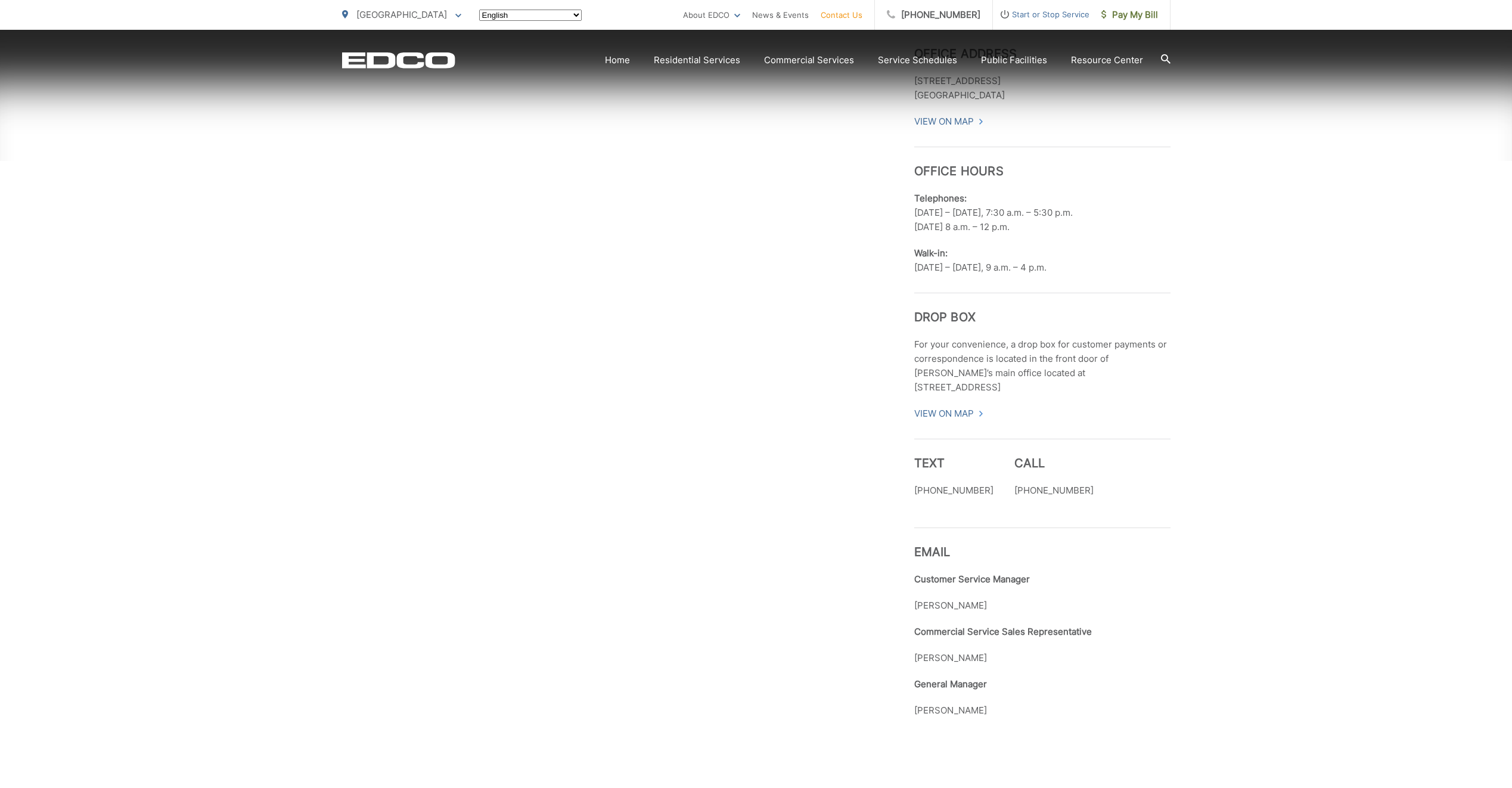
type input "[PHONE_NUMBER]"
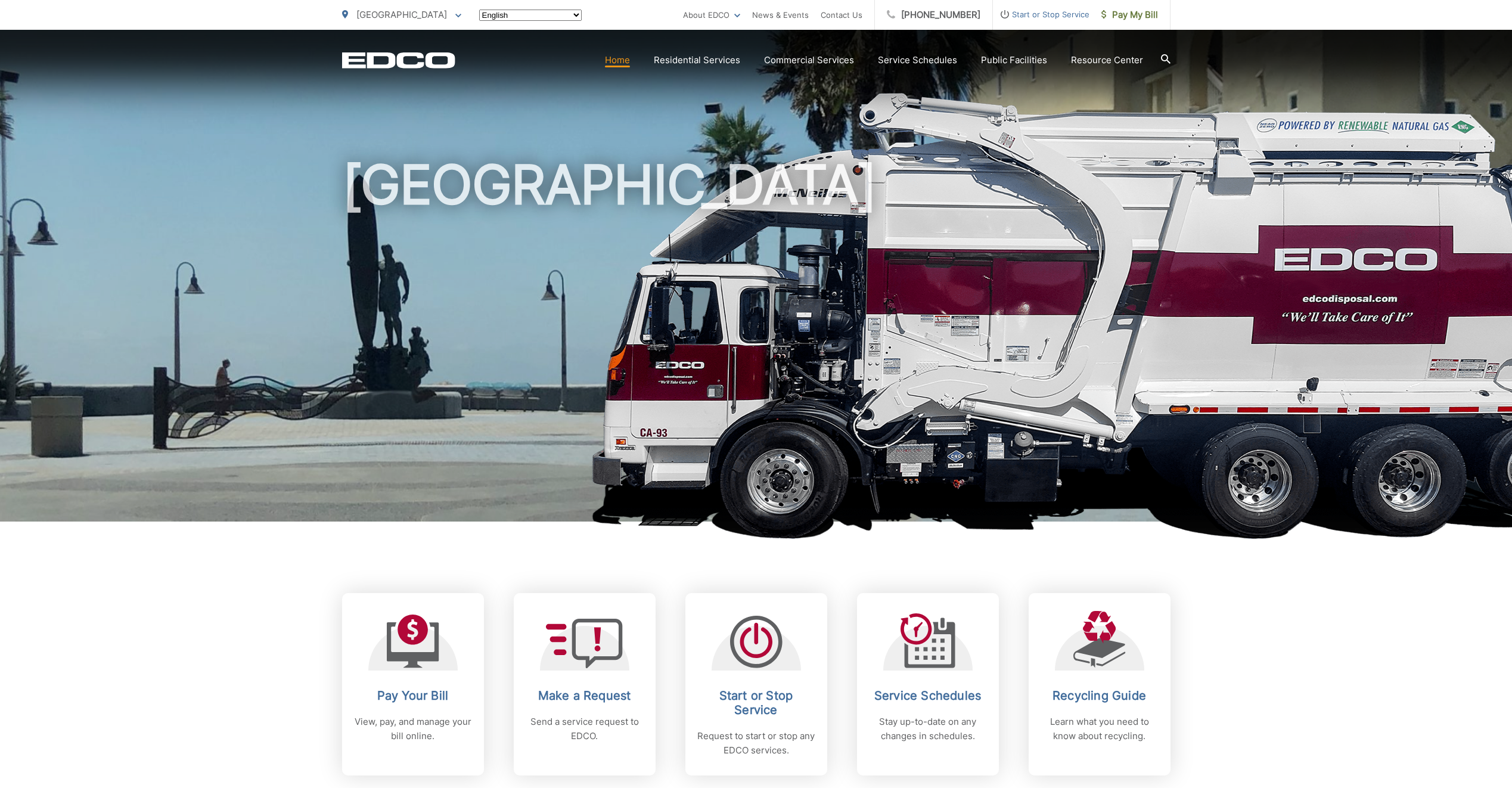
scroll to position [239, 0]
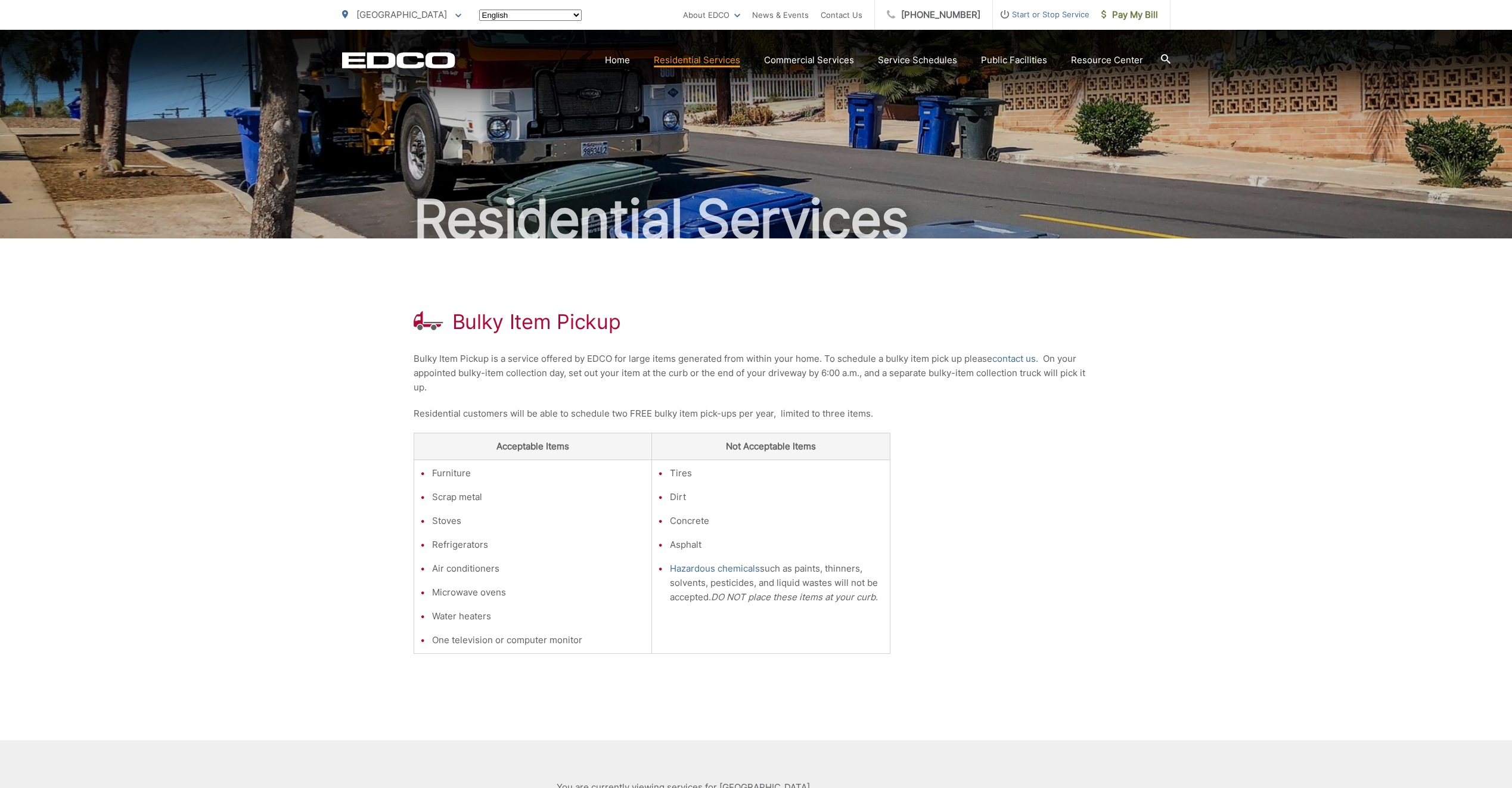
scroll to position [134, 0]
